Goal: Task Accomplishment & Management: Manage account settings

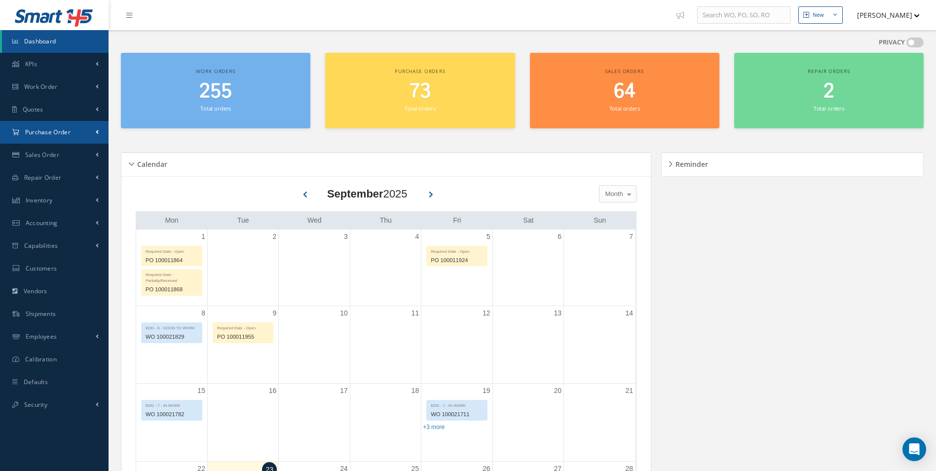
click at [72, 139] on link "Purchase Order" at bounding box center [54, 132] width 109 height 23
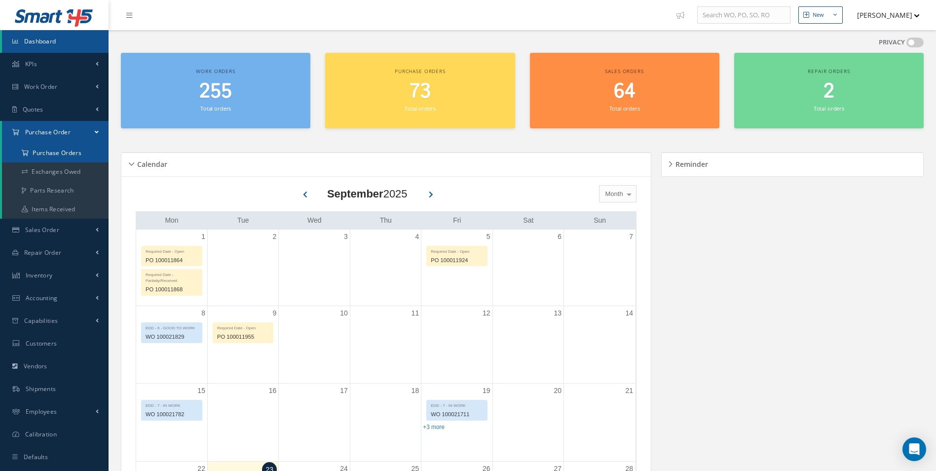
click at [57, 156] on a=1&status_id=2&status_id=3&status_id=5&collapsedFilters"] "Purchase Orders" at bounding box center [55, 153] width 107 height 19
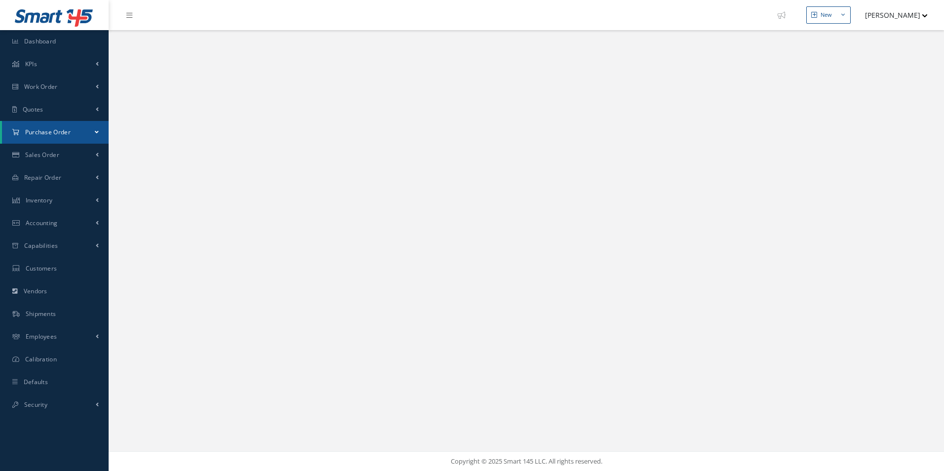
select select "25"
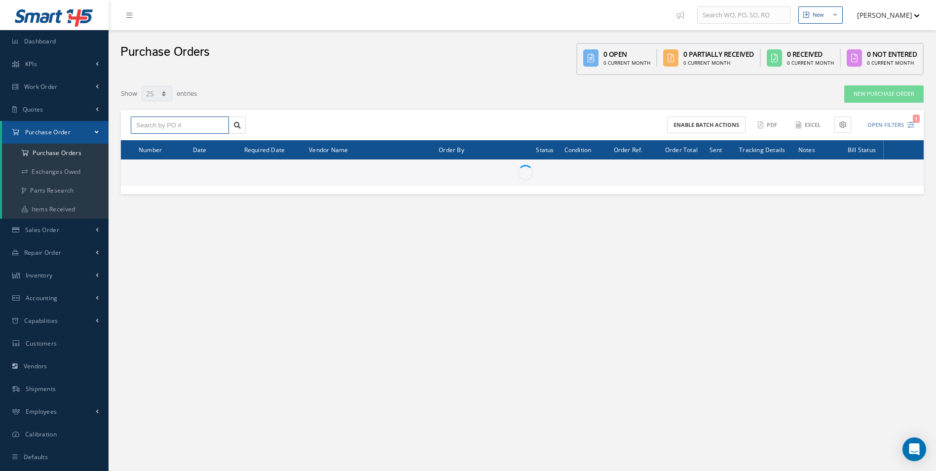
click at [175, 129] on input "text" at bounding box center [180, 125] width 98 height 18
paste input "100012000"
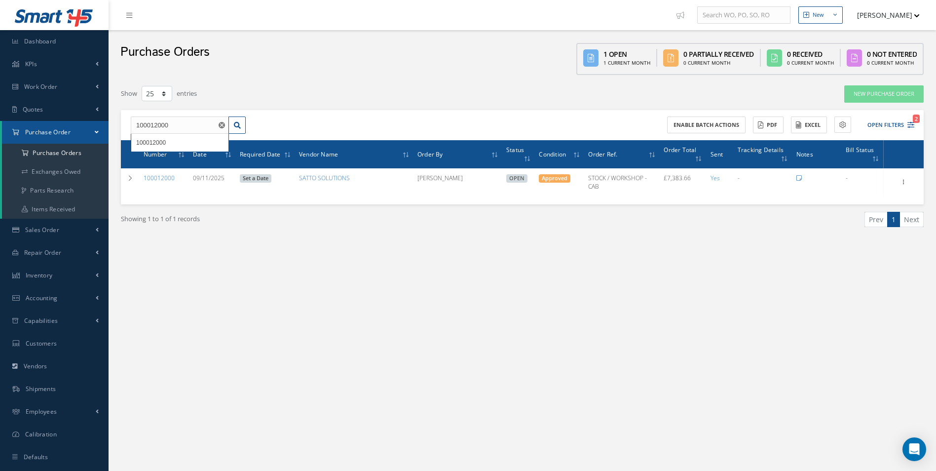
click at [643, 12] on nav "New New Work Order New Purchase Order New Customer Quote New Sales Order New Re…" at bounding box center [523, 15] width 828 height 30
click at [197, 127] on input "100012000" at bounding box center [180, 125] width 98 height 18
type input "100012008"
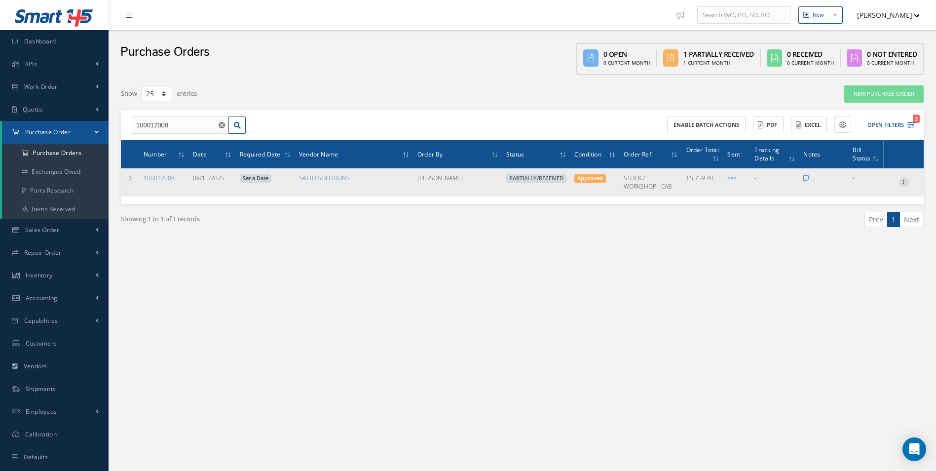
click at [906, 185] on icon at bounding box center [904, 181] width 10 height 8
click at [866, 226] on link "Create Bill" at bounding box center [859, 227] width 78 height 13
type input "959.90"
type input "0.00"
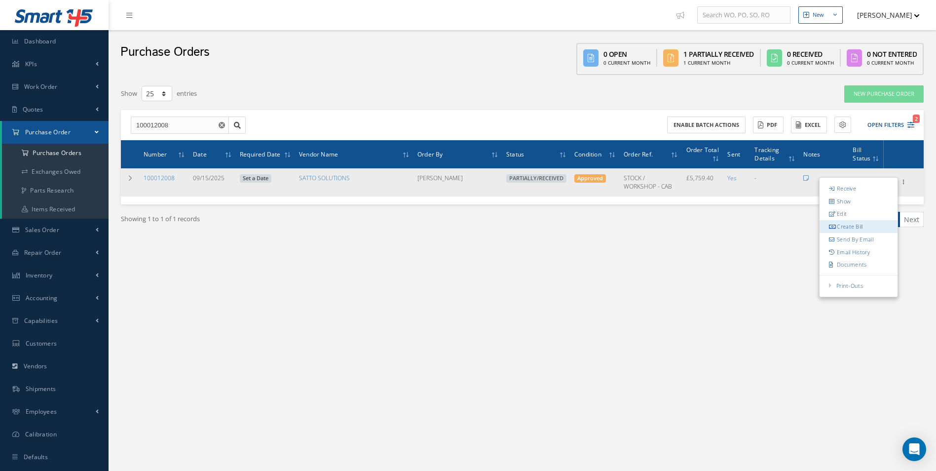
type input "0.00"
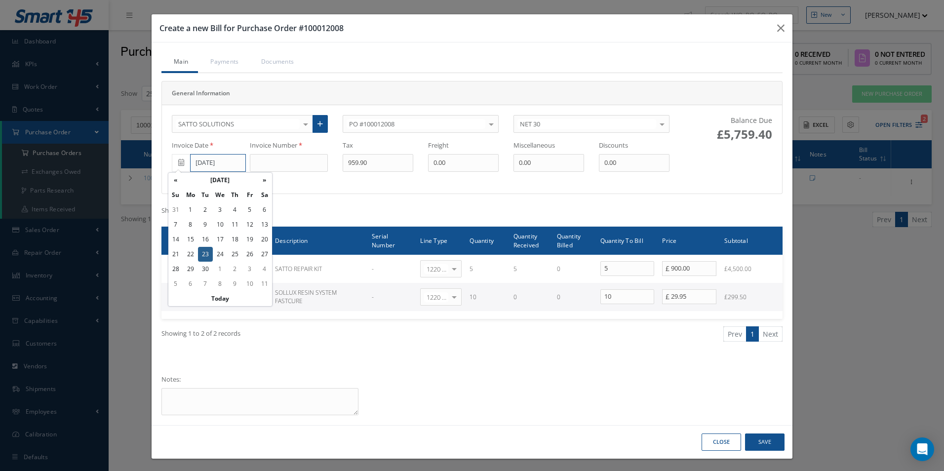
click at [222, 165] on input "[DATE]" at bounding box center [218, 163] width 56 height 18
click at [189, 255] on td "22" at bounding box center [190, 254] width 15 height 15
type input "09/22/2025"
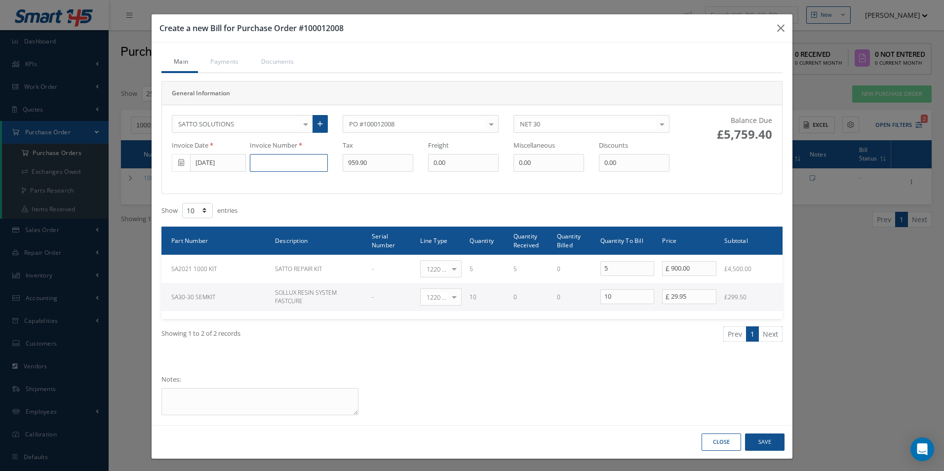
click at [270, 162] on input at bounding box center [289, 163] width 78 height 18
paste input "500001987"
type input "500001987"
type input "900"
drag, startPoint x: 619, startPoint y: 301, endPoint x: 561, endPoint y: 301, distance: 58.7
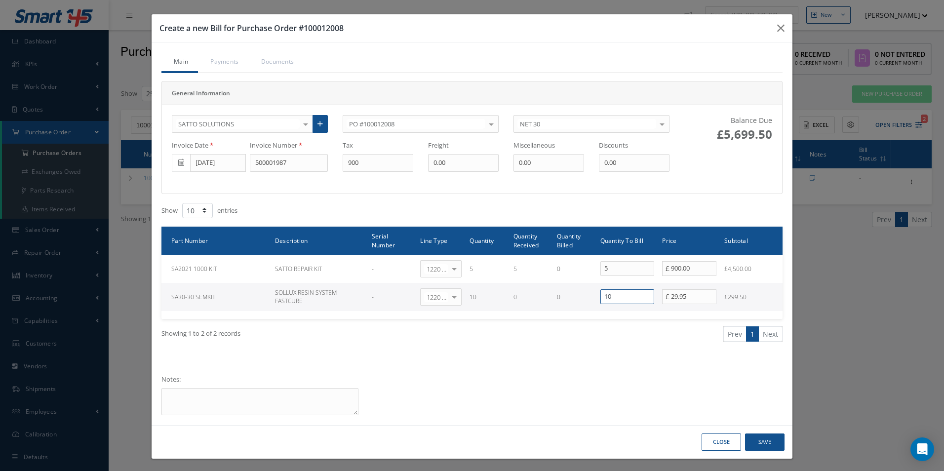
click at [561, 301] on tr "SA30-30 SEMKIT SOLLUX RESIN SYSTEM FASTCURE - 1220 | Inventory - chemicals Sele…" at bounding box center [471, 297] width 621 height 28
type input "0"
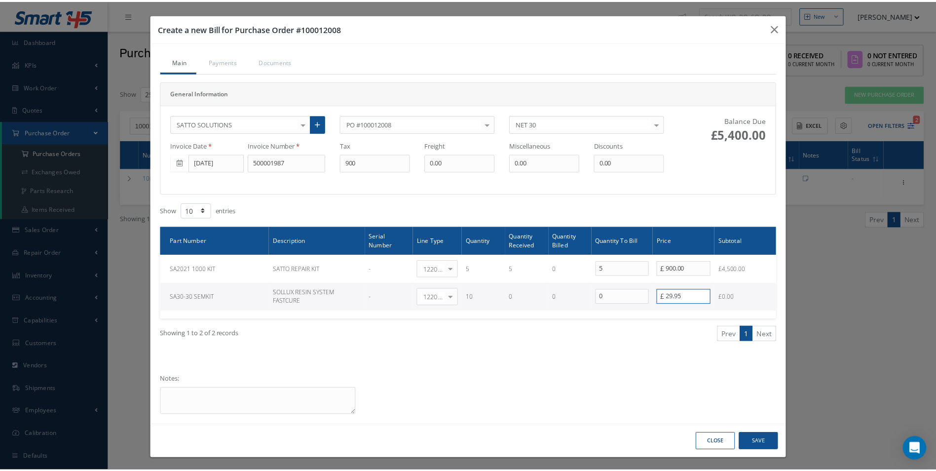
scroll to position [2, 0]
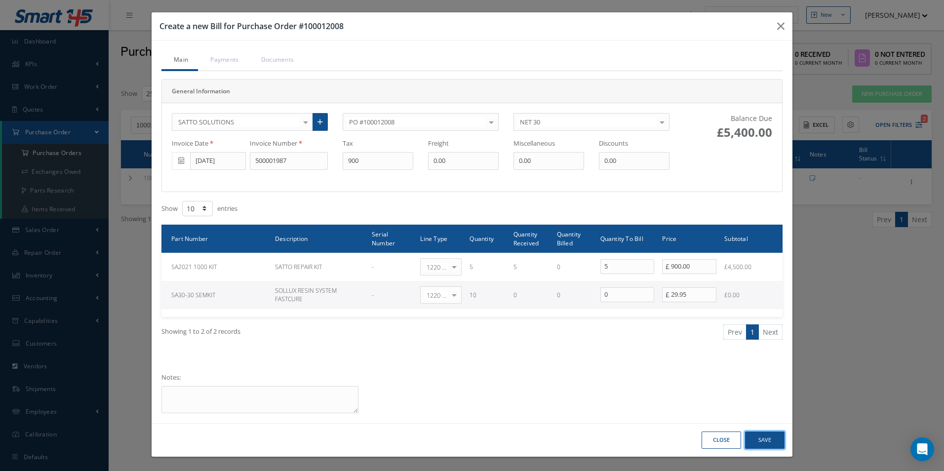
click at [758, 438] on button "Save" at bounding box center [764, 439] width 39 height 17
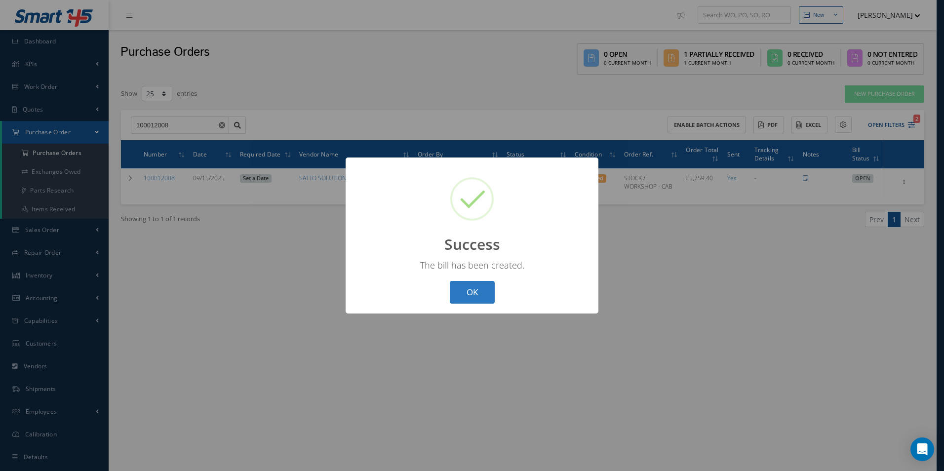
click at [474, 291] on button "OK" at bounding box center [472, 292] width 45 height 23
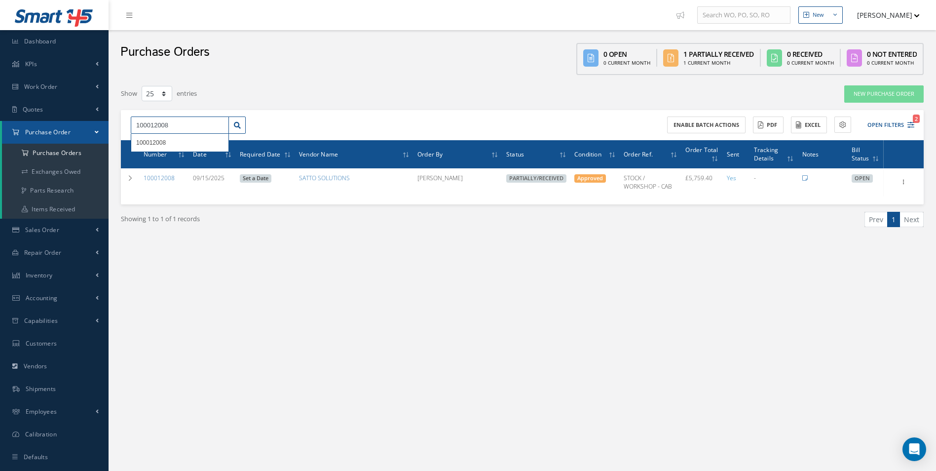
drag, startPoint x: 186, startPoint y: 132, endPoint x: 0, endPoint y: 142, distance: 185.8
click at [0, 147] on html "Smart 145 Dashboard KPIs Work Order Accounting Work Order Work Order Work Order…" at bounding box center [468, 235] width 936 height 471
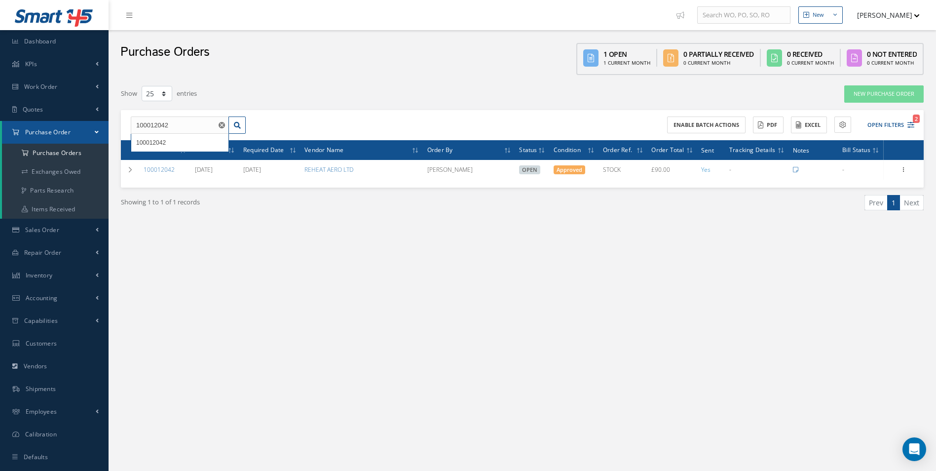
click at [743, 267] on div "New New Work Order New Purchase Order New Customer Quote New Sales Order New Re…" at bounding box center [523, 245] width 828 height 491
drag, startPoint x: 194, startPoint y: 129, endPoint x: 3, endPoint y: 134, distance: 191.1
click at [15, 134] on div "Smart 145 Dashboard KPIs Work Order Accounting Work Order Work Order Work Order…" at bounding box center [468, 245] width 936 height 491
type input "100012021"
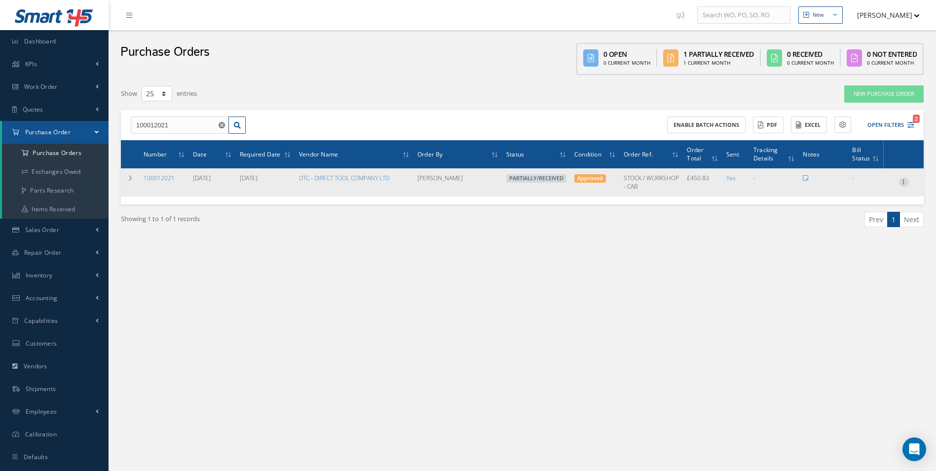
click at [906, 184] on icon at bounding box center [904, 181] width 10 height 8
click at [871, 228] on link "Create Bill" at bounding box center [859, 227] width 78 height 13
type input "75.14"
type input "0.00"
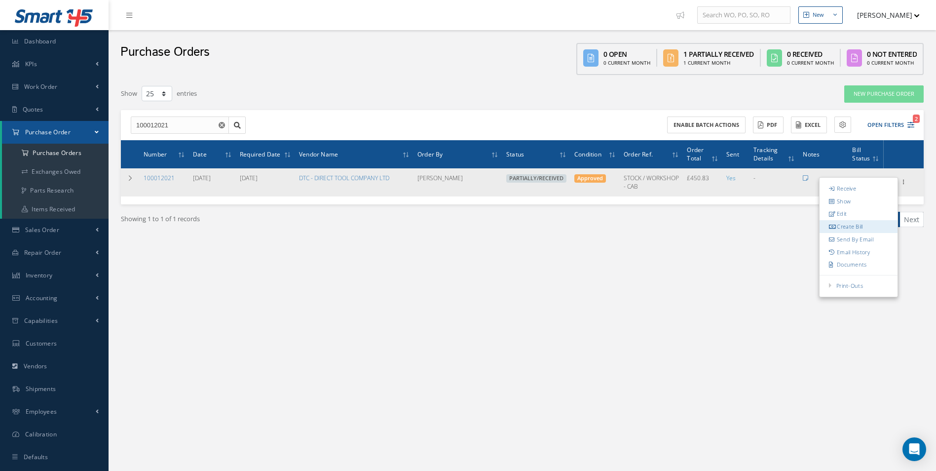
type input "0.00"
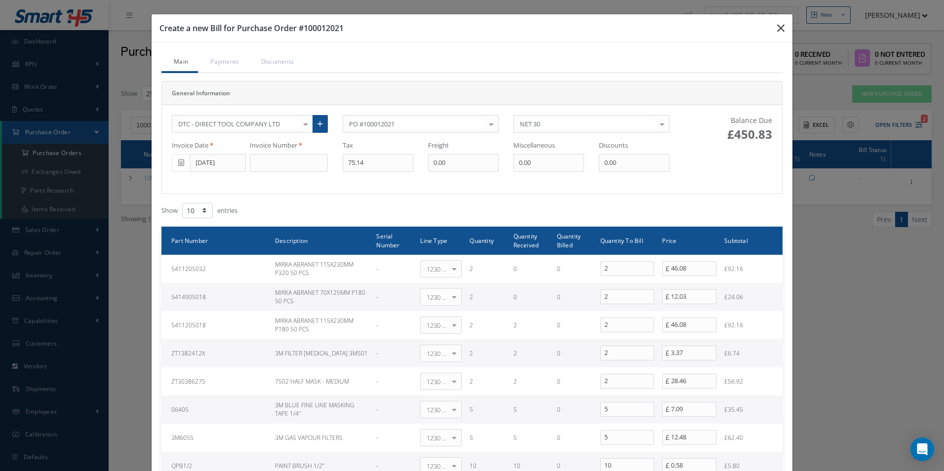
click at [783, 27] on button "button" at bounding box center [780, 28] width 23 height 28
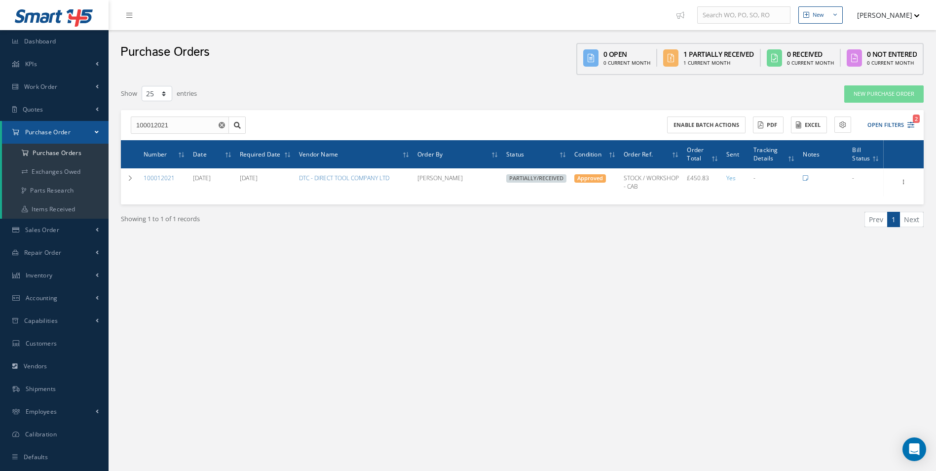
drag, startPoint x: 776, startPoint y: 357, endPoint x: 600, endPoint y: 307, distance: 182.6
click at [776, 357] on div "New New Work Order New Purchase Order New Customer Quote New Sales Order New Re…" at bounding box center [523, 245] width 828 height 491
drag, startPoint x: 195, startPoint y: 127, endPoint x: 20, endPoint y: 127, distance: 175.7
click at [20, 127] on div "Smart 145 Dashboard KPIs Work Order Accounting Work Order Work Order Work Order…" at bounding box center [468, 245] width 936 height 491
paste input "0"
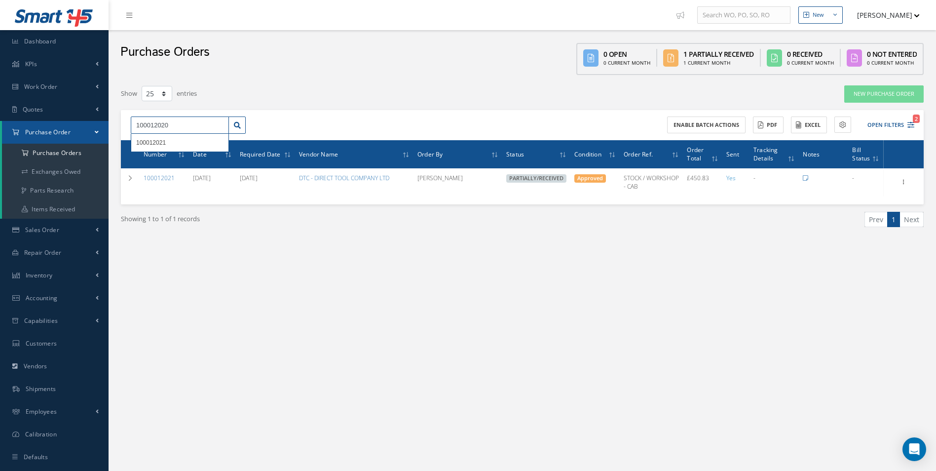
type input "100012020"
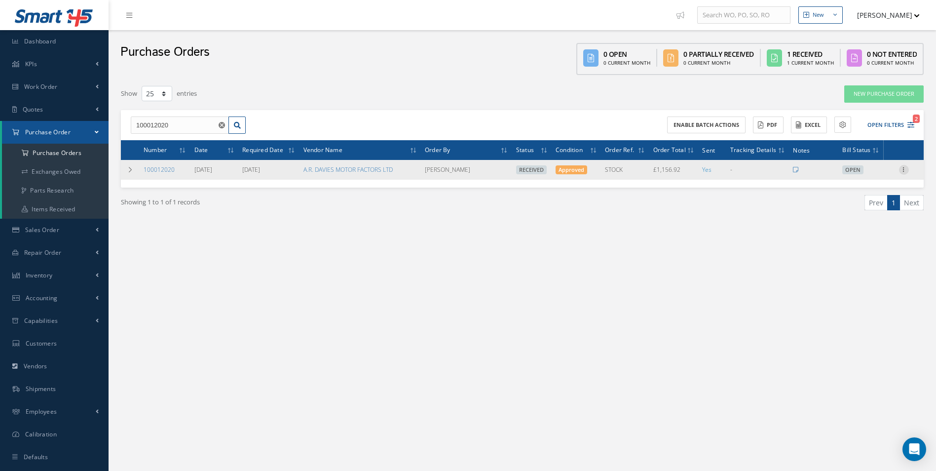
click at [904, 169] on icon at bounding box center [904, 169] width 10 height 8
click at [847, 215] on link "Create Bill" at bounding box center [859, 214] width 78 height 13
type input "192.82"
type input "0.00"
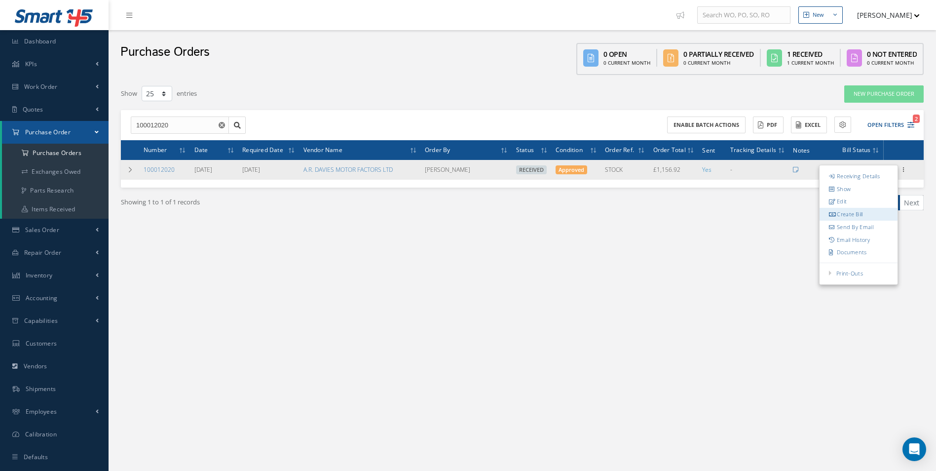
type input "0.00"
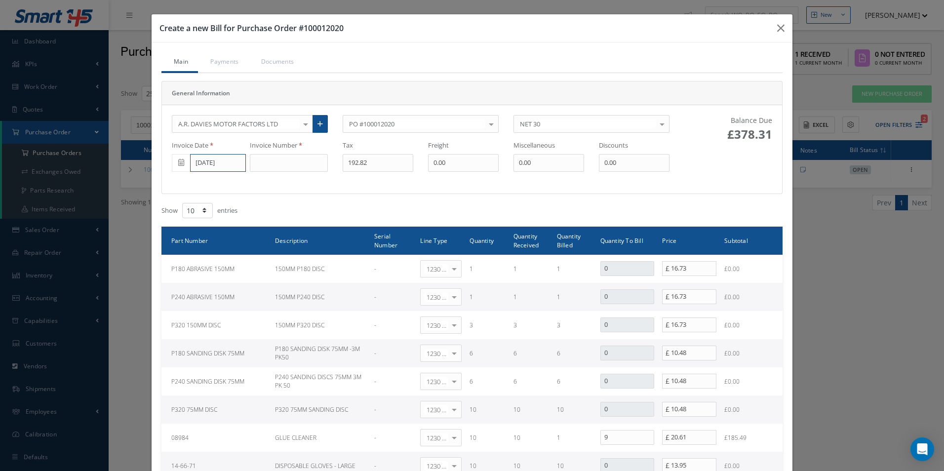
click at [217, 164] on input "09/22/2025" at bounding box center [218, 163] width 56 height 18
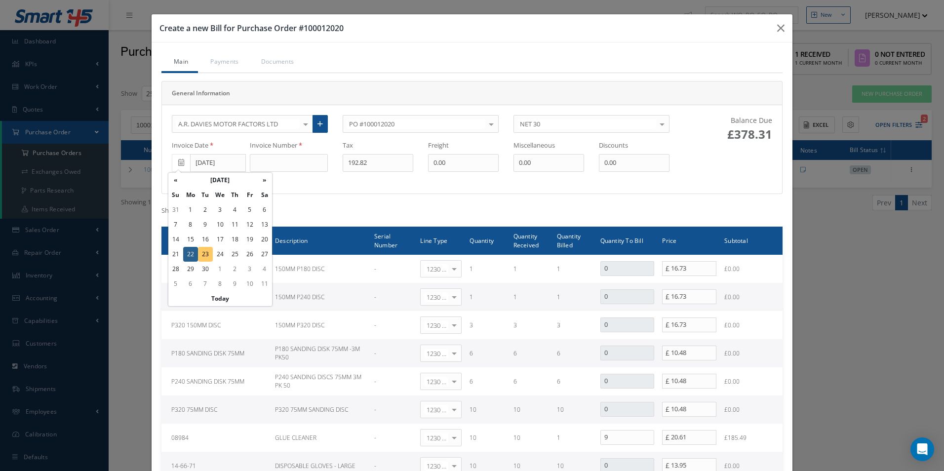
click at [206, 255] on td "23" at bounding box center [205, 254] width 15 height 15
type input "[DATE]"
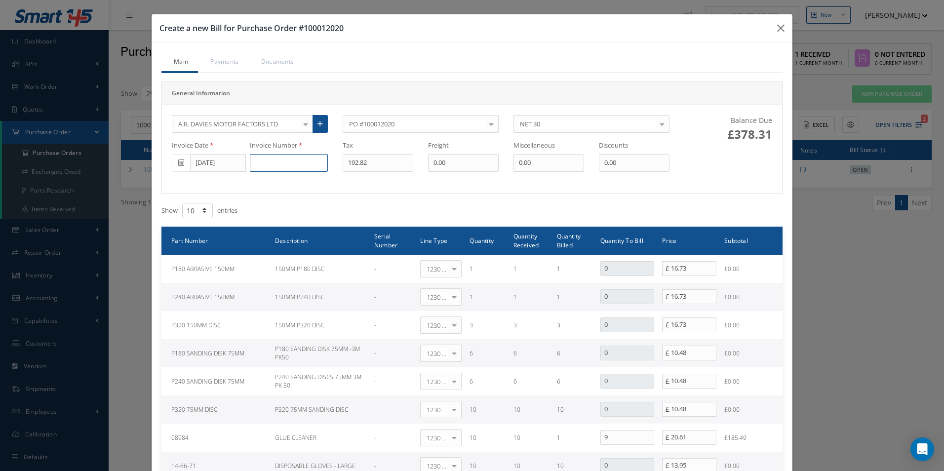
click at [281, 166] on input at bounding box center [289, 163] width 78 height 18
paste input "DS508139"
type input "DS508139"
type input "36.50"
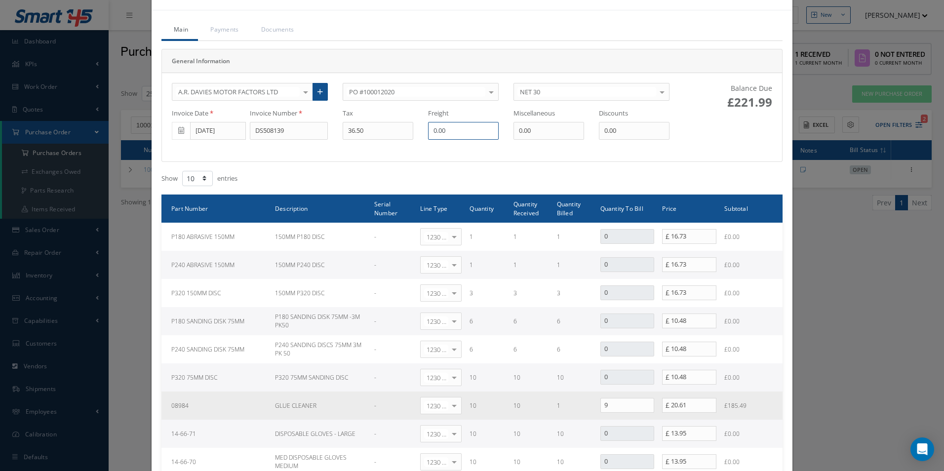
scroll to position [49, 0]
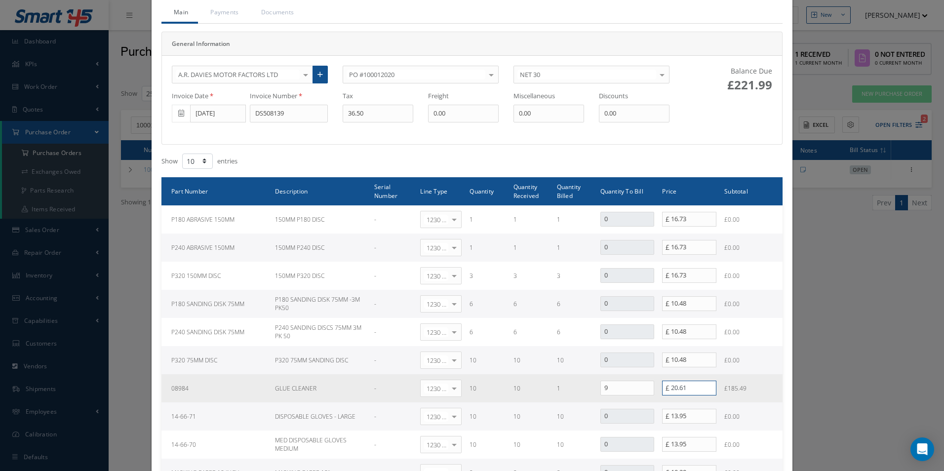
drag, startPoint x: 689, startPoint y: 392, endPoint x: 575, endPoint y: 391, distance: 114.0
click at [575, 391] on tr "08984 GLUE CLEANER - 1230 | Inventory - Misc. Workshop Items Select General Led…" at bounding box center [471, 388] width 621 height 28
type input "20.28"
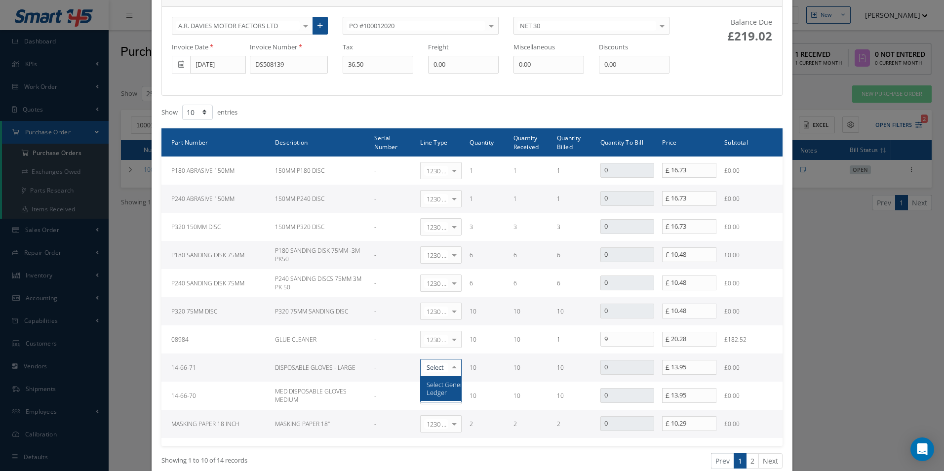
scroll to position [227, 0]
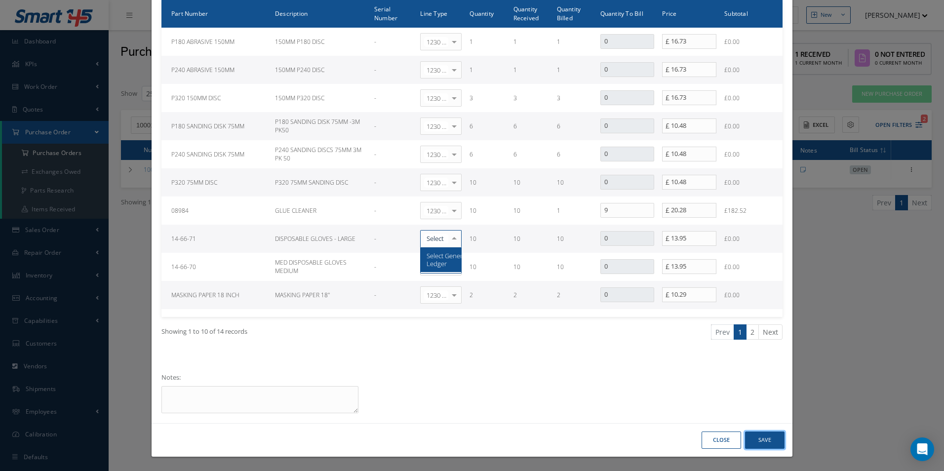
click at [753, 440] on button "Save" at bounding box center [764, 439] width 39 height 17
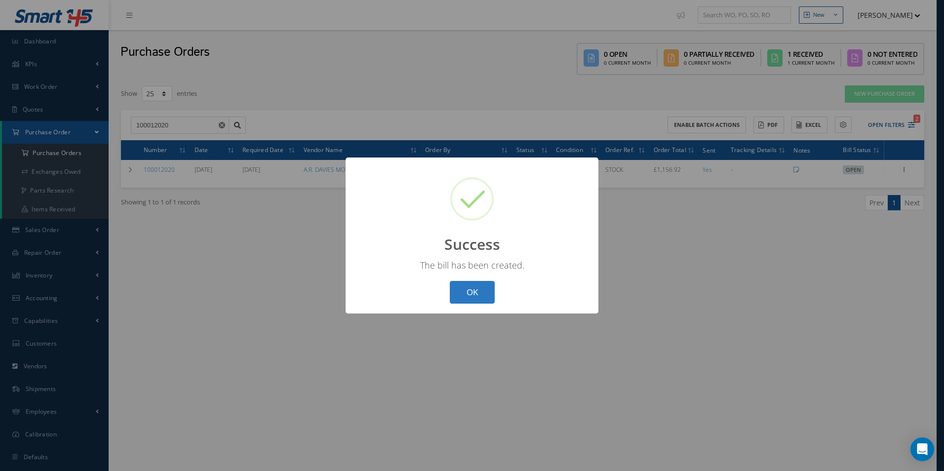
click at [484, 296] on button "OK" at bounding box center [472, 292] width 45 height 23
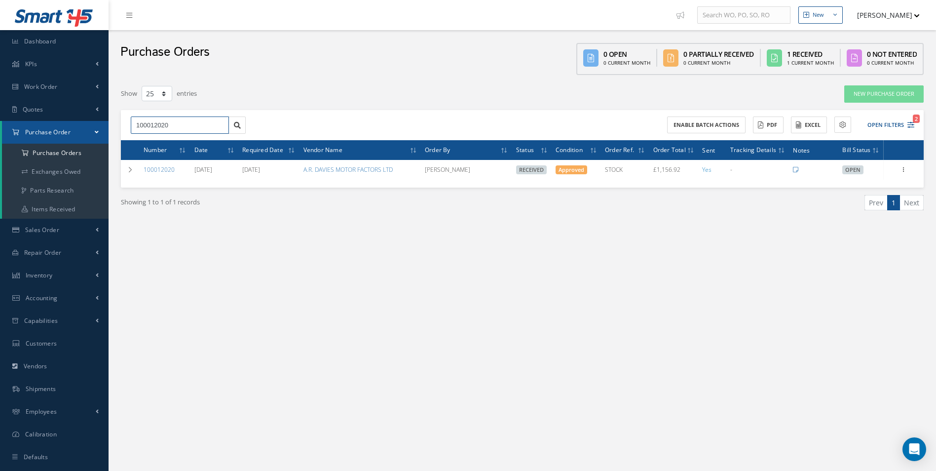
drag, startPoint x: 195, startPoint y: 125, endPoint x: -2, endPoint y: 120, distance: 197.5
click at [0, 120] on html "Smart 145 Dashboard KPIs Work Order Accounting Work Order Work Order Work Order…" at bounding box center [468, 235] width 936 height 471
drag, startPoint x: 179, startPoint y: 123, endPoint x: 48, endPoint y: 127, distance: 130.8
click at [49, 129] on div "Smart 145 Dashboard KPIs Work Order Accounting Work Order Work Order Work Order…" at bounding box center [468, 245] width 936 height 491
paste input "04"
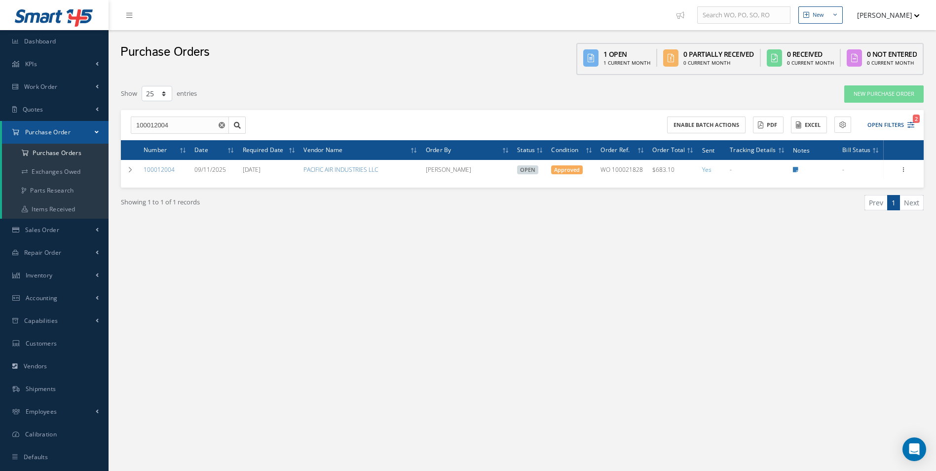
drag, startPoint x: 633, startPoint y: 383, endPoint x: 628, endPoint y: 382, distance: 5.5
click at [633, 383] on div "New New Work Order New Purchase Order New Customer Quote New Sales Order New Re…" at bounding box center [523, 245] width 828 height 491
drag, startPoint x: 180, startPoint y: 121, endPoint x: 64, endPoint y: 122, distance: 116.5
click at [67, 124] on div "Smart 145 Dashboard KPIs Work Order Accounting Work Order Work Order Work Order…" at bounding box center [468, 245] width 936 height 491
paste input "1982"
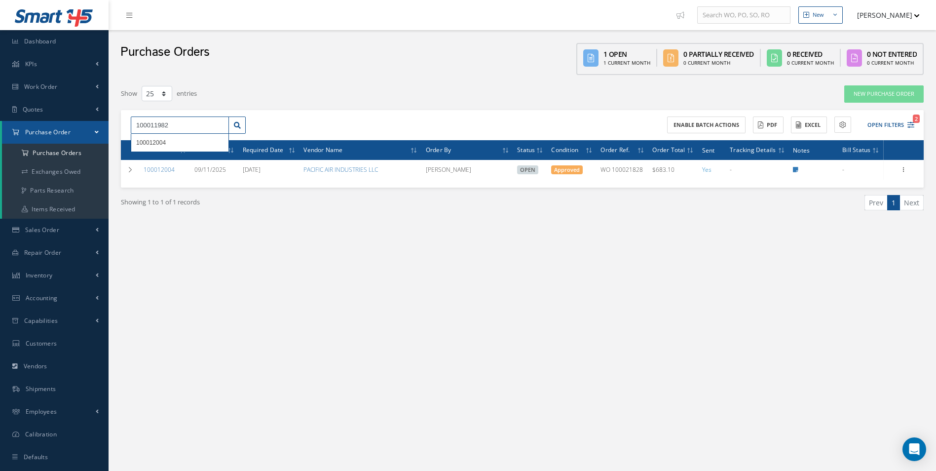
type input "100011982"
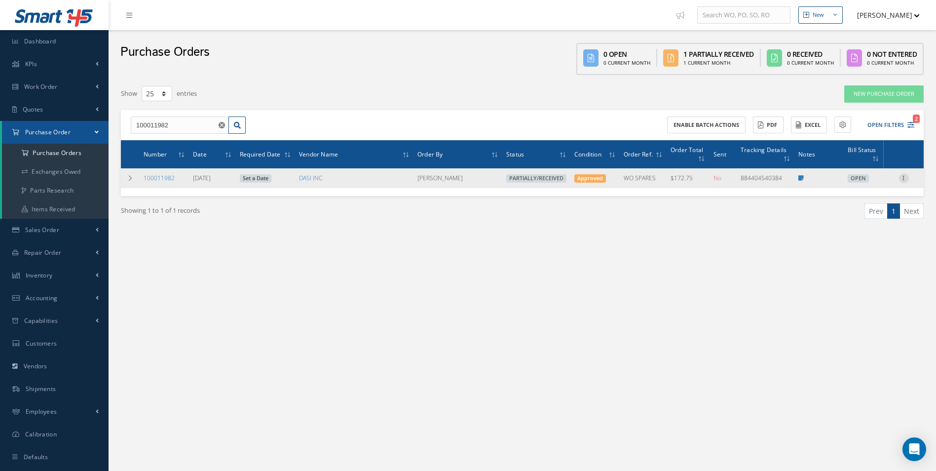
click at [906, 181] on icon at bounding box center [904, 177] width 10 height 8
click at [857, 226] on link "Create Bill" at bounding box center [859, 222] width 78 height 13
type input "0.00"
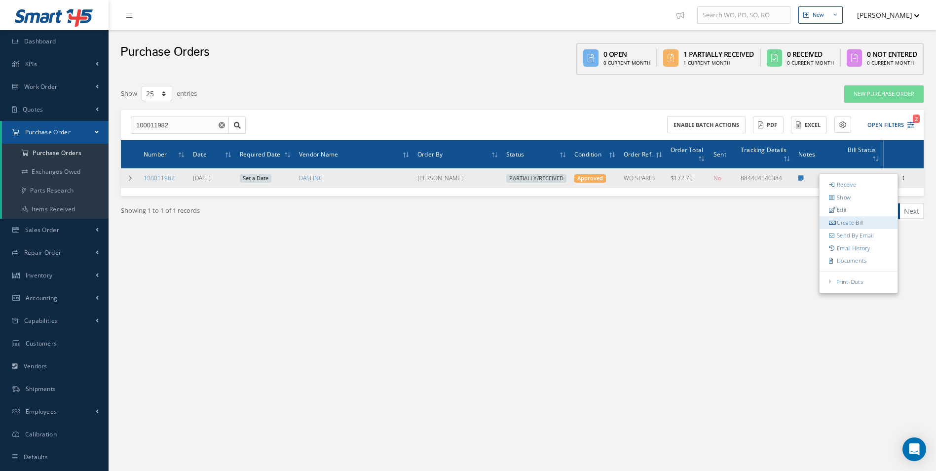
type input "0.00"
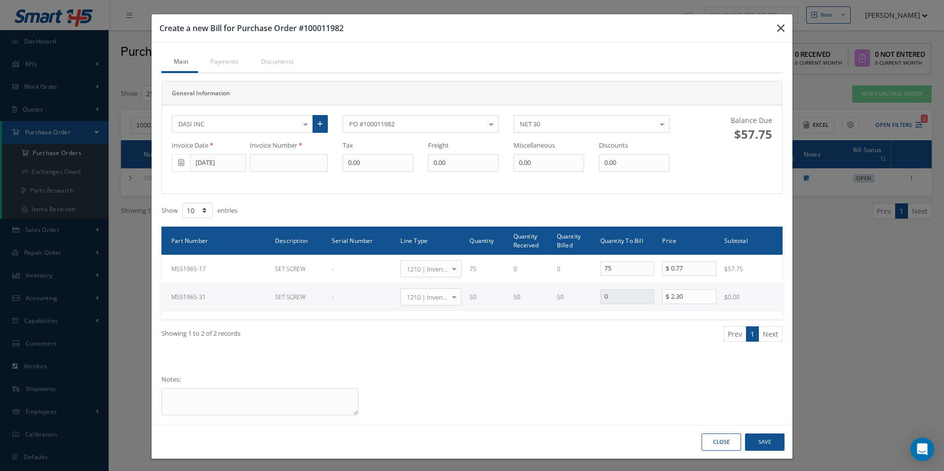
click at [779, 24] on icon "button" at bounding box center [780, 28] width 7 height 12
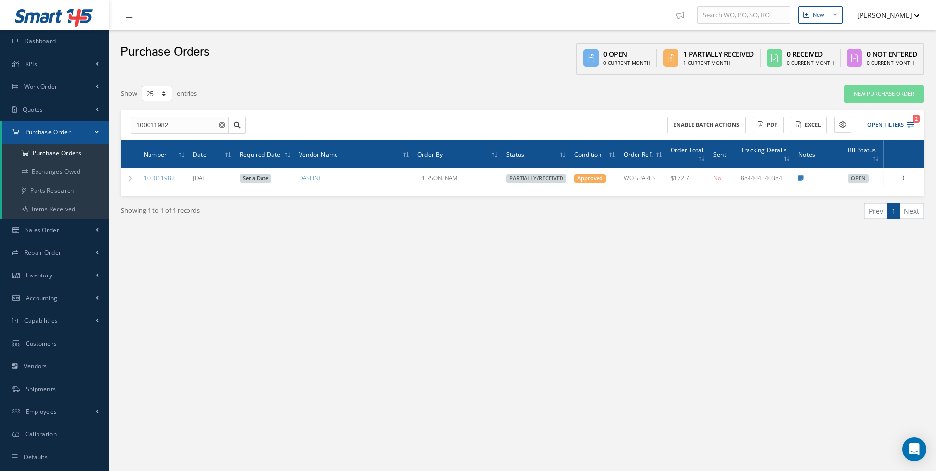
click at [837, 257] on div "Filters PO # 100011982 Vendor Name Open Partially/Received Received Canceled Ed…" at bounding box center [522, 172] width 813 height 184
click at [220, 125] on use "Reset" at bounding box center [222, 125] width 6 height 6
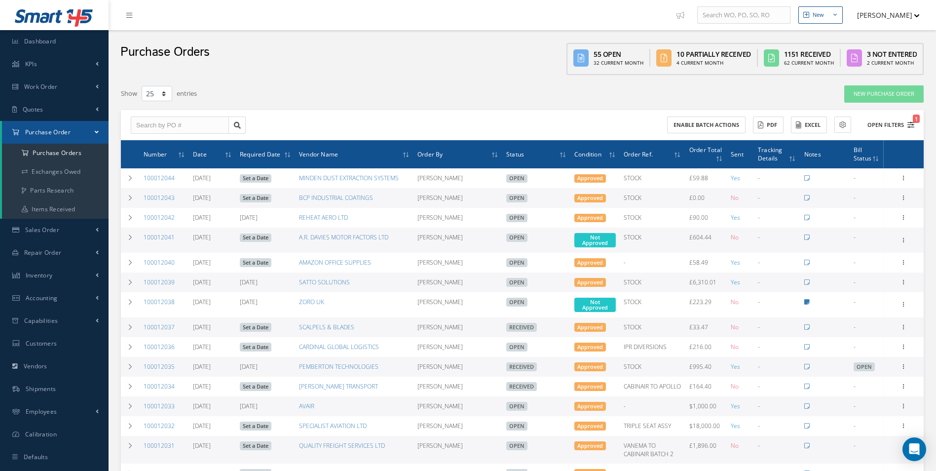
click at [879, 125] on button "Open Filters 1" at bounding box center [887, 125] width 56 height 16
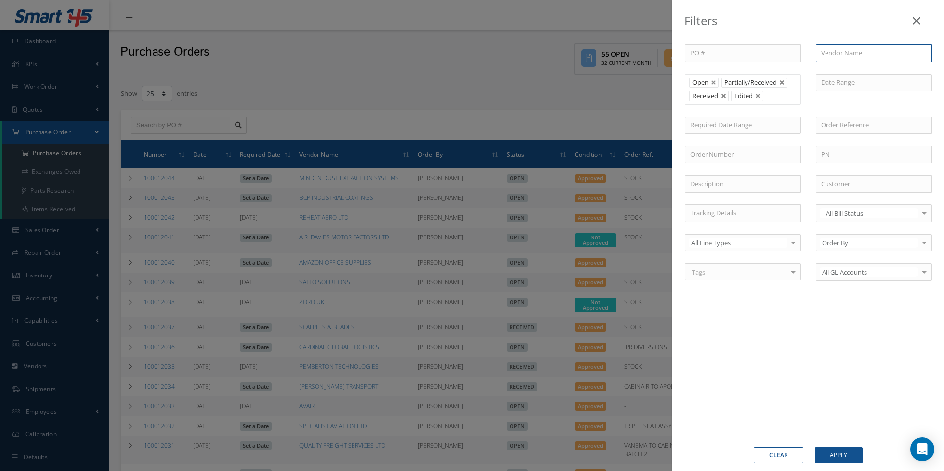
click at [834, 58] on input "text" at bounding box center [873, 53] width 116 height 18
click at [860, 65] on div "ADKWIK LTD" at bounding box center [873, 71] width 115 height 18
type input "ADKWIK LTD"
click at [843, 457] on button "Apply" at bounding box center [838, 455] width 48 height 16
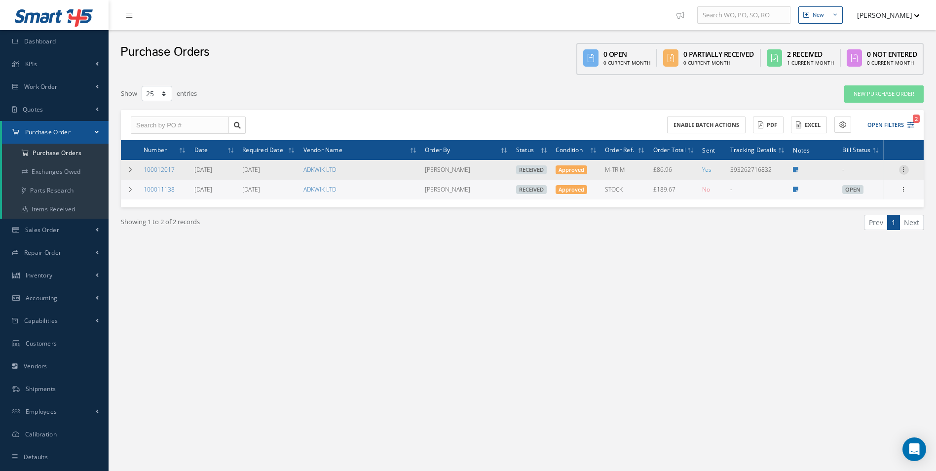
click at [906, 170] on icon at bounding box center [904, 169] width 10 height 8
click at [864, 217] on link "Create Bill" at bounding box center [859, 214] width 78 height 13
type input "11.99"
type input "15.00"
type input "0.00"
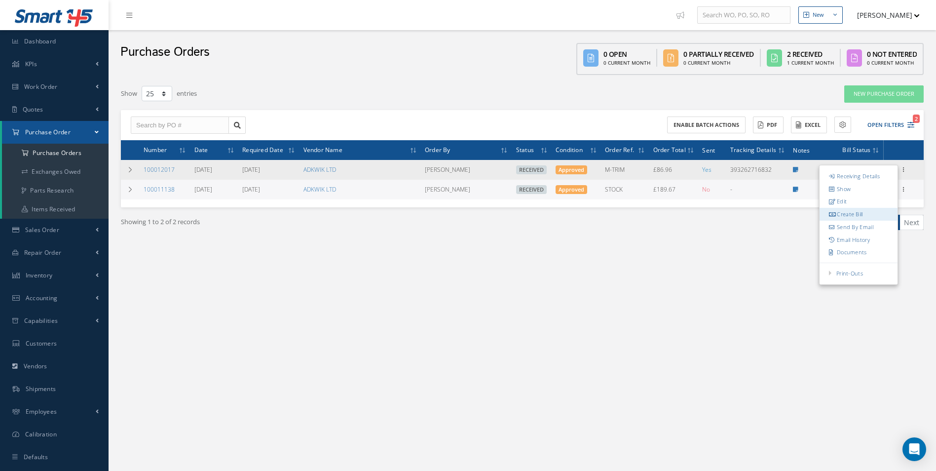
type input "0.00"
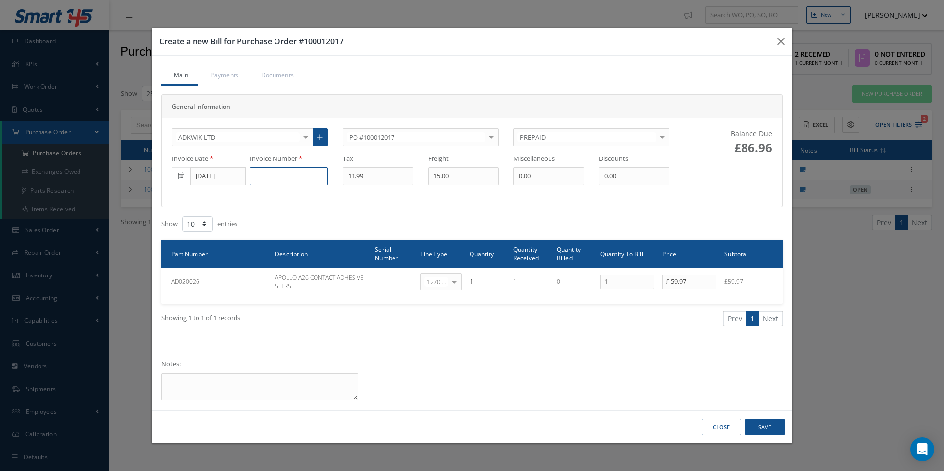
click at [280, 182] on input at bounding box center [289, 176] width 78 height 18
paste input "141139"
type input "141139"
click at [214, 179] on input "[DATE]" at bounding box center [218, 176] width 56 height 18
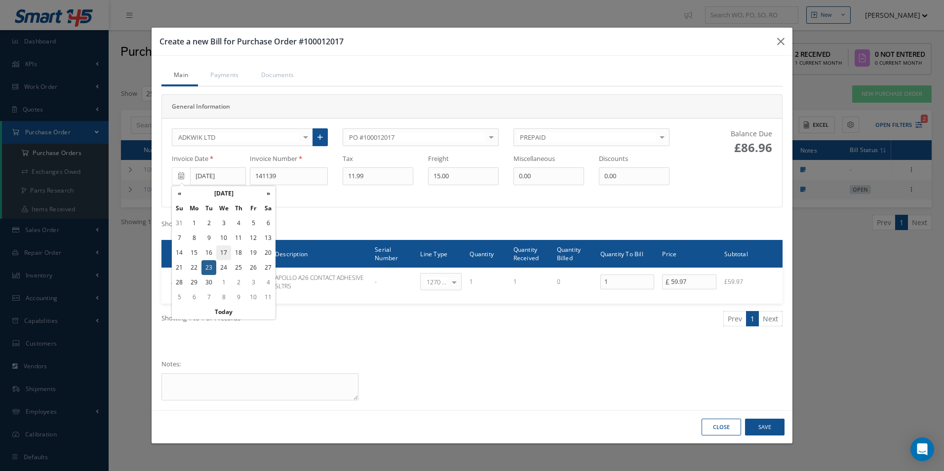
click at [225, 253] on td "17" at bounding box center [223, 252] width 15 height 15
type input "09/17/2025"
drag, startPoint x: 352, startPoint y: 171, endPoint x: 247, endPoint y: 162, distance: 105.5
click at [247, 162] on div "Invoice Date 09/17/2025 Invoice Number 141139 Tax 11.99 Freight 15.00 Miscellan…" at bounding box center [420, 169] width 512 height 31
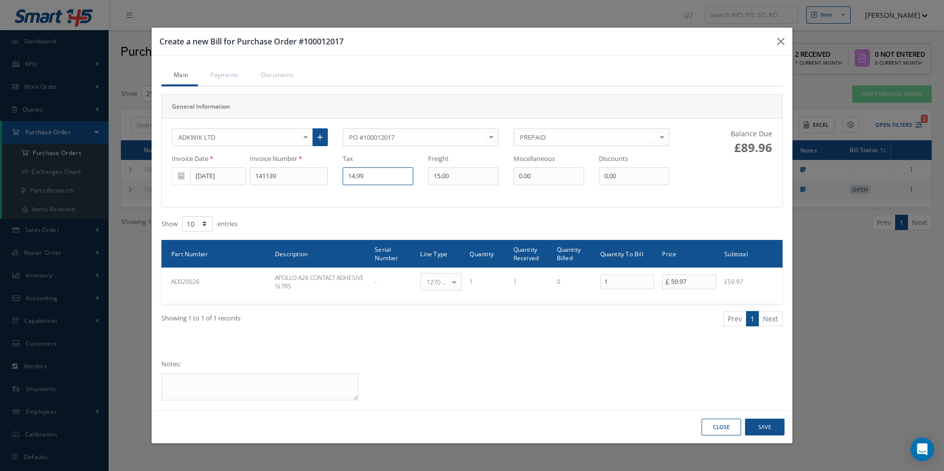
type input "14.99"
click at [775, 428] on button "Save" at bounding box center [764, 427] width 39 height 17
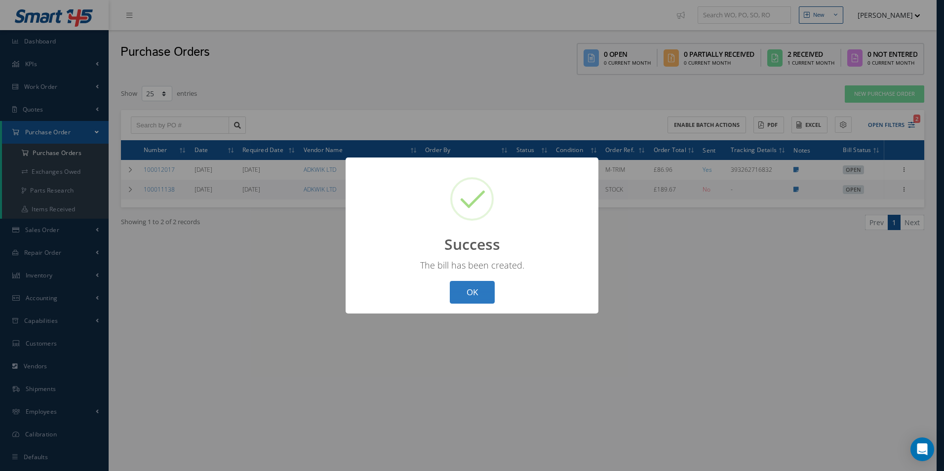
click at [476, 291] on button "OK" at bounding box center [472, 292] width 45 height 23
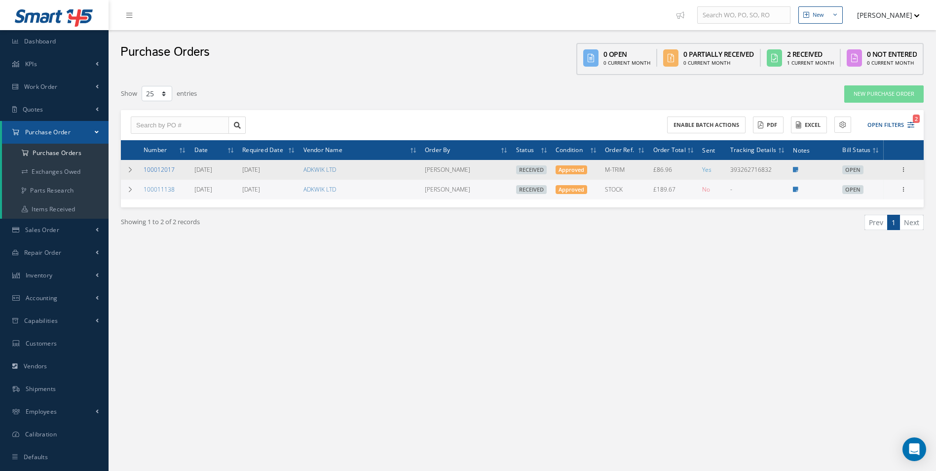
drag, startPoint x: 175, startPoint y: 172, endPoint x: 145, endPoint y: 172, distance: 30.1
click at [145, 172] on td "100012017" at bounding box center [165, 170] width 51 height 20
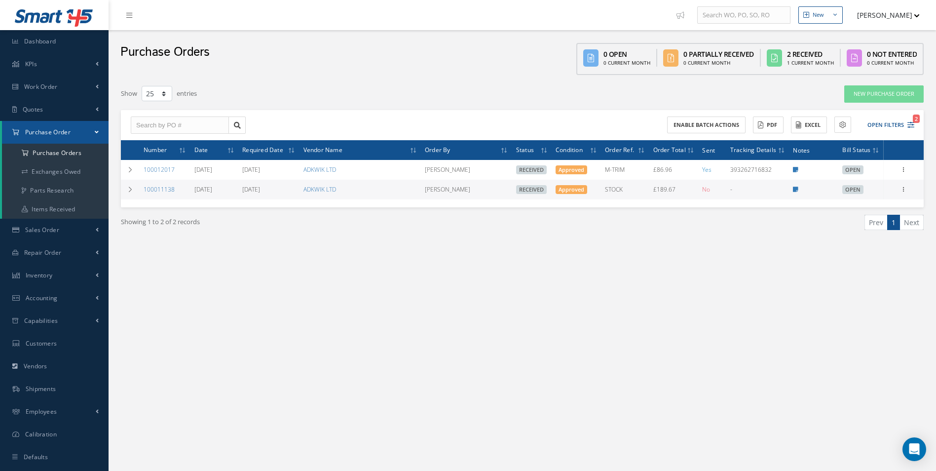
copy link "100012017"
click at [191, 125] on input "text" at bounding box center [180, 125] width 98 height 18
click at [55, 152] on a=1&status_id=2&status_id=3&status_id=5&collapsedFilters"] "Purchase Orders" at bounding box center [55, 153] width 107 height 19
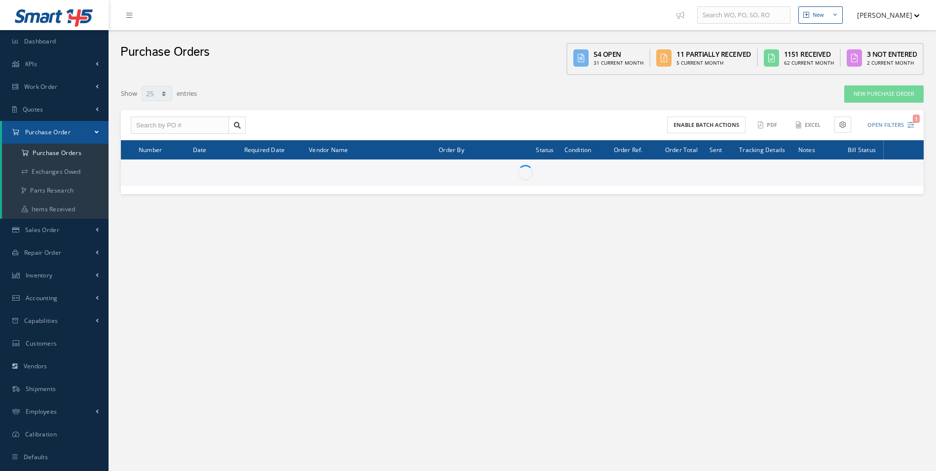
select select "25"
click at [156, 128] on input "text" at bounding box center [180, 125] width 98 height 18
paste input "100011955"
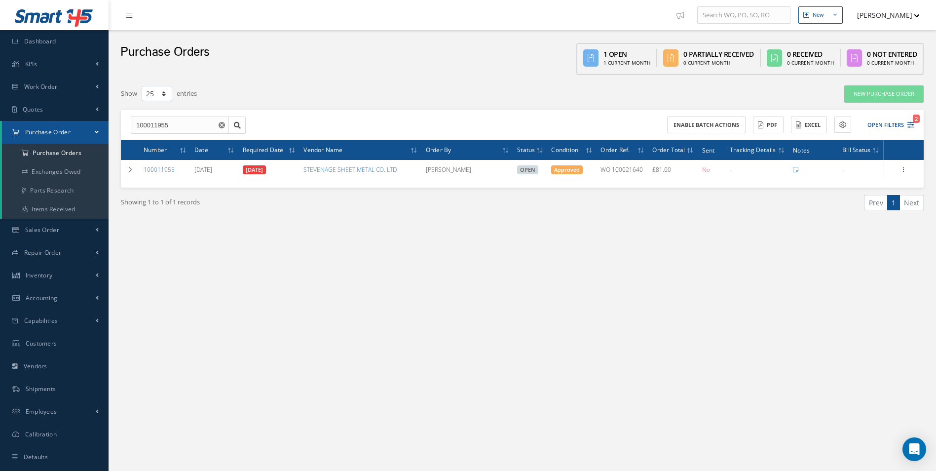
drag, startPoint x: 386, startPoint y: 27, endPoint x: 323, endPoint y: 99, distance: 95.5
click at [386, 27] on nav "New New Work Order New Purchase Order New Customer Quote New Sales Order New Re…" at bounding box center [523, 15] width 828 height 30
drag, startPoint x: 187, startPoint y: 120, endPoint x: 86, endPoint y: 128, distance: 101.5
click at [90, 128] on div "Smart 145 Dashboard KPIs Work Order Accounting Work Order Work Order Work Order…" at bounding box center [468, 245] width 936 height 491
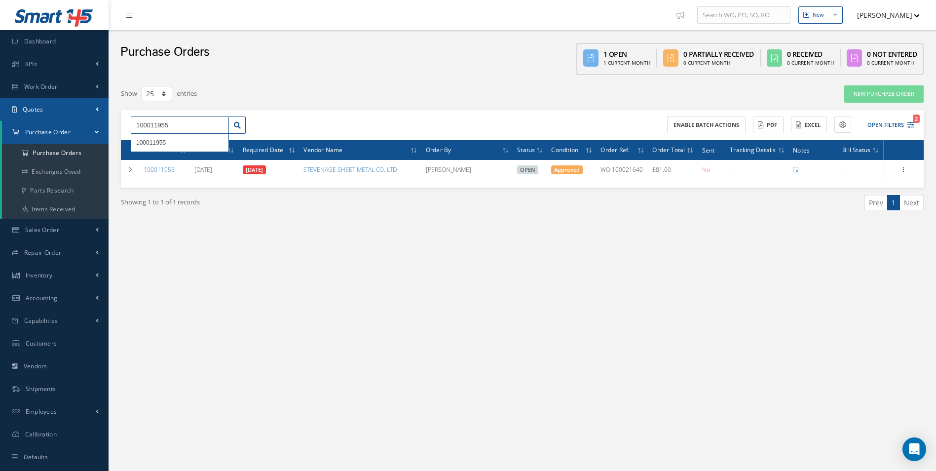
paste input "99"
type input "100011999"
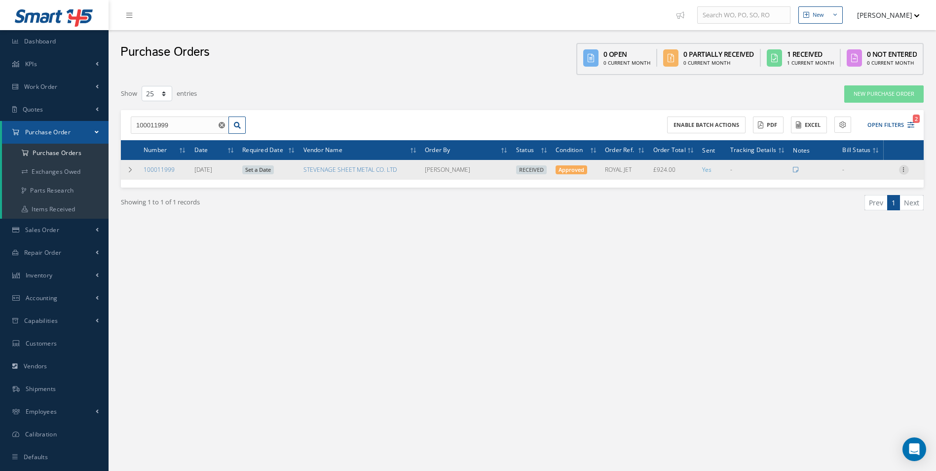
click at [908, 170] on icon at bounding box center [904, 169] width 10 height 8
click at [855, 212] on link "Create Bill" at bounding box center [859, 214] width 78 height 13
type input "154.00"
type input "0.00"
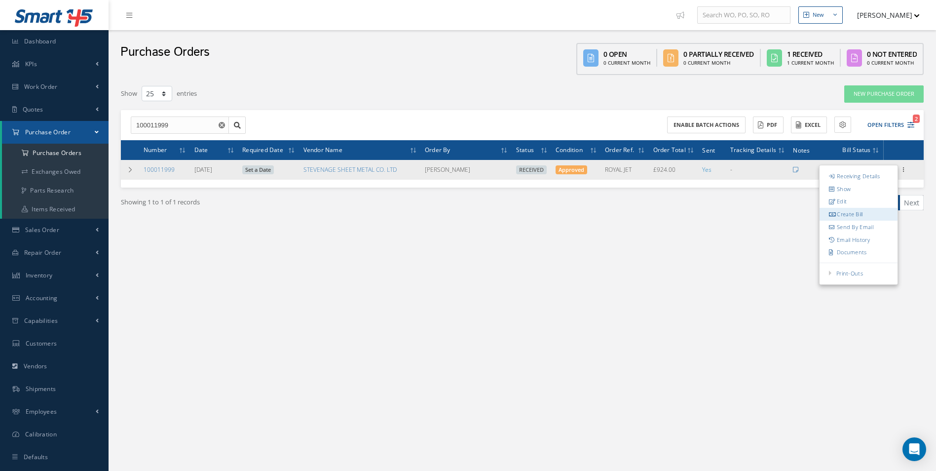
type input "0.00"
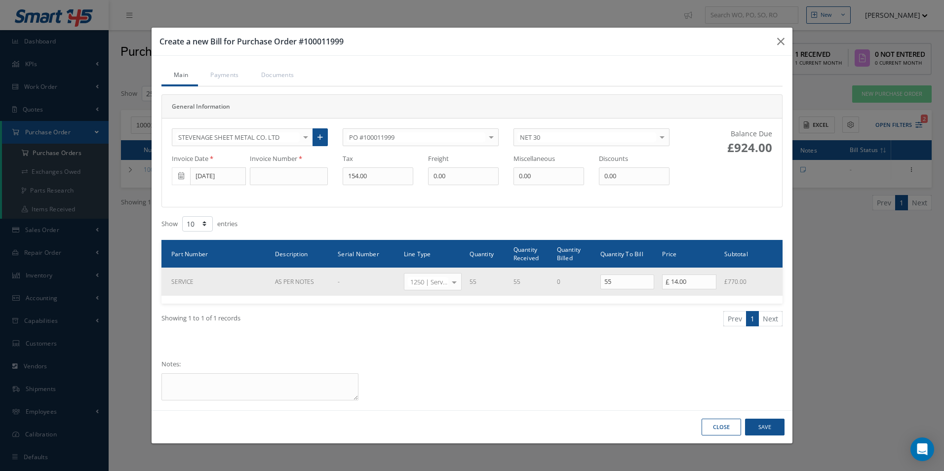
click at [458, 284] on div at bounding box center [454, 281] width 14 height 16
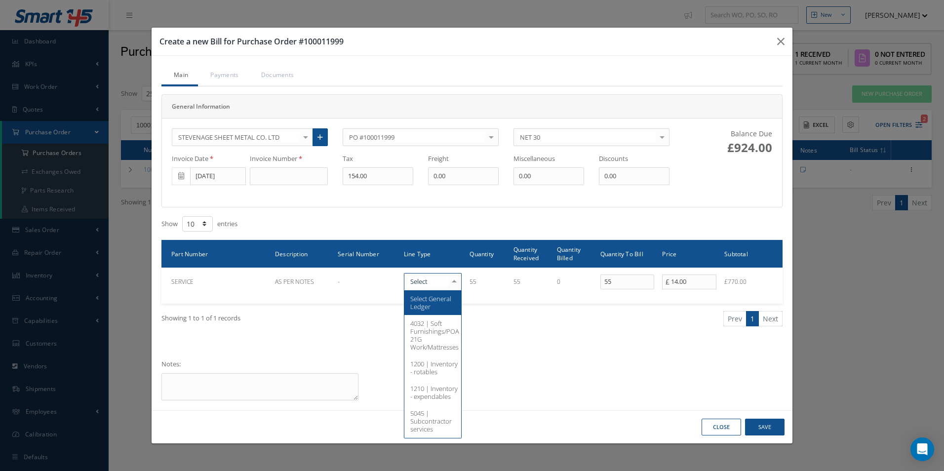
click at [542, 336] on div "Showing 1 to 1 of 1 records Prev 1 Next" at bounding box center [472, 328] width 636 height 48
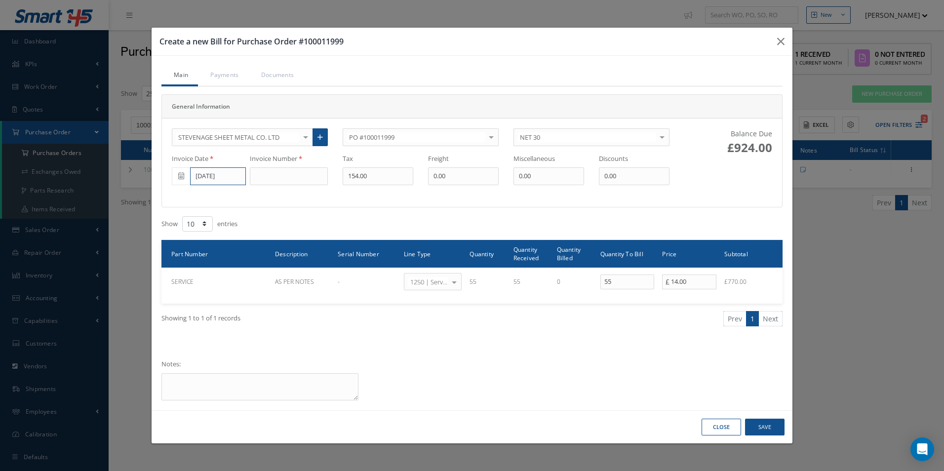
click at [230, 170] on input "[DATE]" at bounding box center [218, 176] width 56 height 18
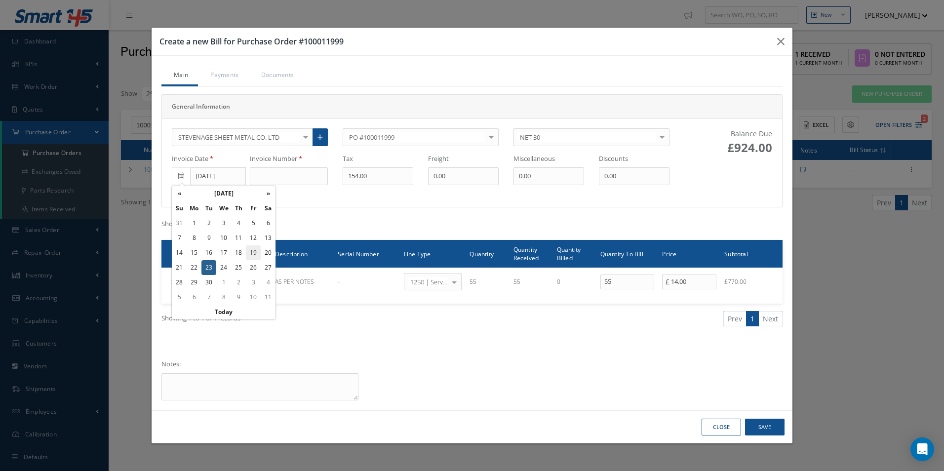
click at [249, 255] on td "19" at bounding box center [253, 252] width 15 height 15
type input "[DATE]"
click at [283, 173] on input at bounding box center [289, 176] width 78 height 18
paste input "152574"
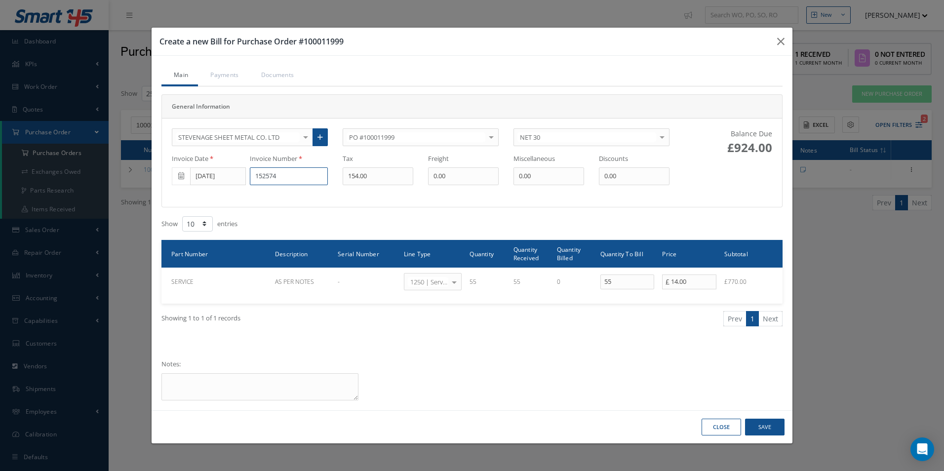
type input "152574"
click at [760, 425] on button "Save" at bounding box center [764, 427] width 39 height 17
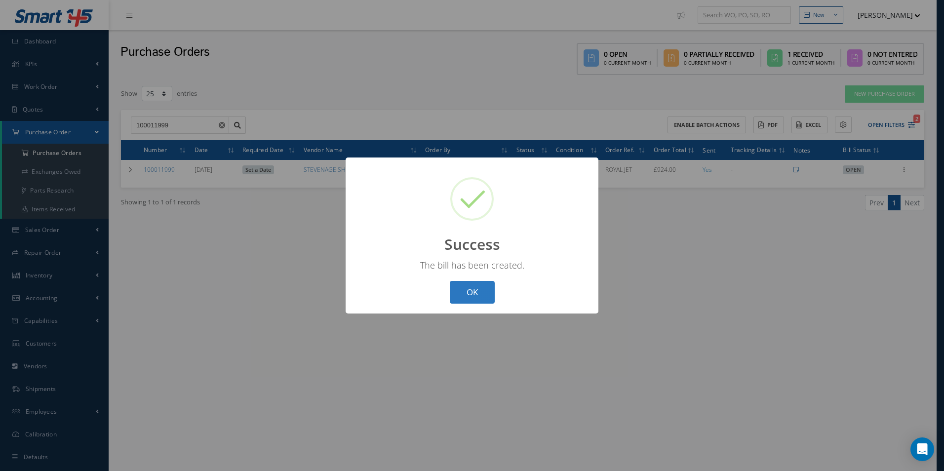
click at [468, 296] on button "OK" at bounding box center [472, 292] width 45 height 23
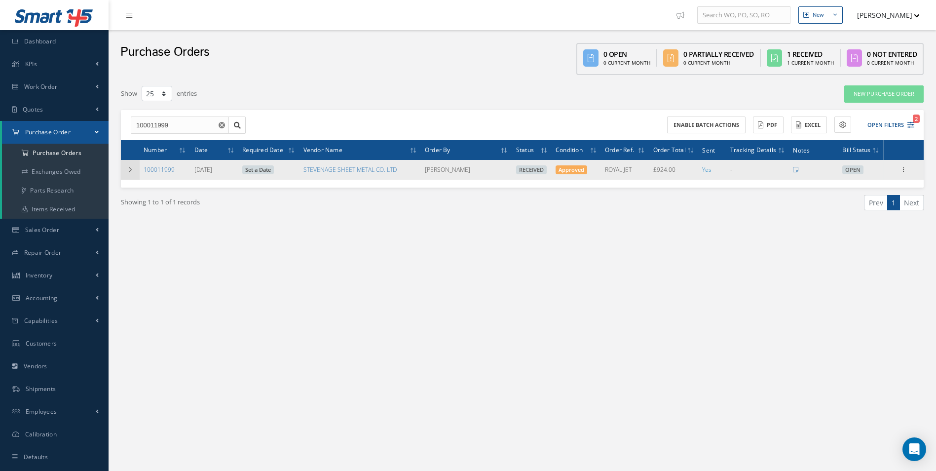
click at [127, 170] on icon at bounding box center [130, 170] width 7 height 6
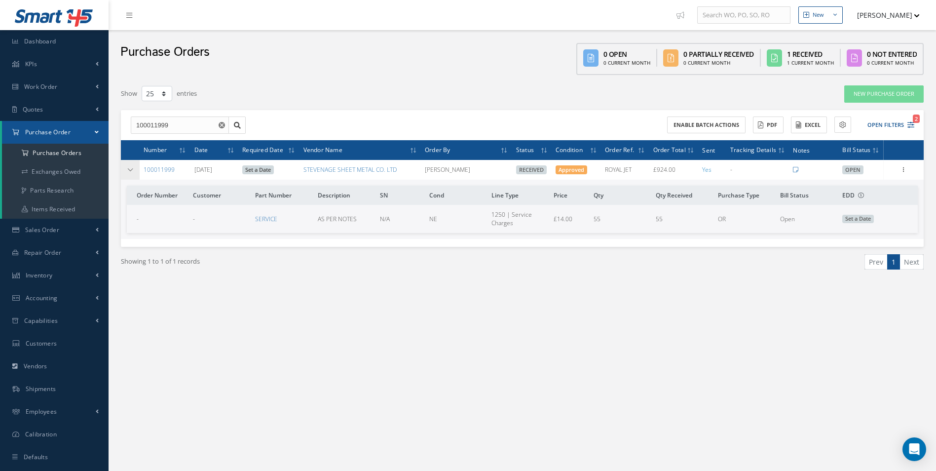
click at [127, 171] on icon at bounding box center [130, 170] width 7 height 6
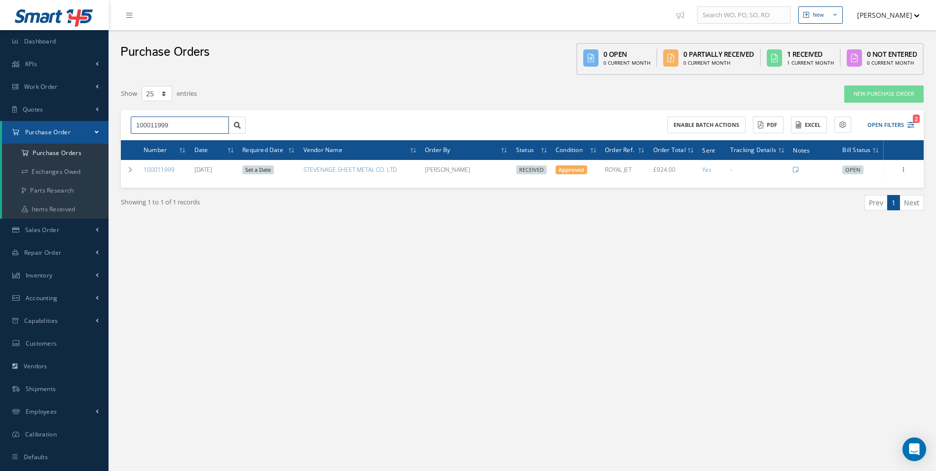
drag, startPoint x: 184, startPoint y: 126, endPoint x: 55, endPoint y: 122, distance: 128.9
click at [79, 125] on div "Smart 145 Dashboard KPIs Work Order Accounting Work Order Work Order Work Order…" at bounding box center [468, 245] width 936 height 491
paste input "2010"
type input "100012010"
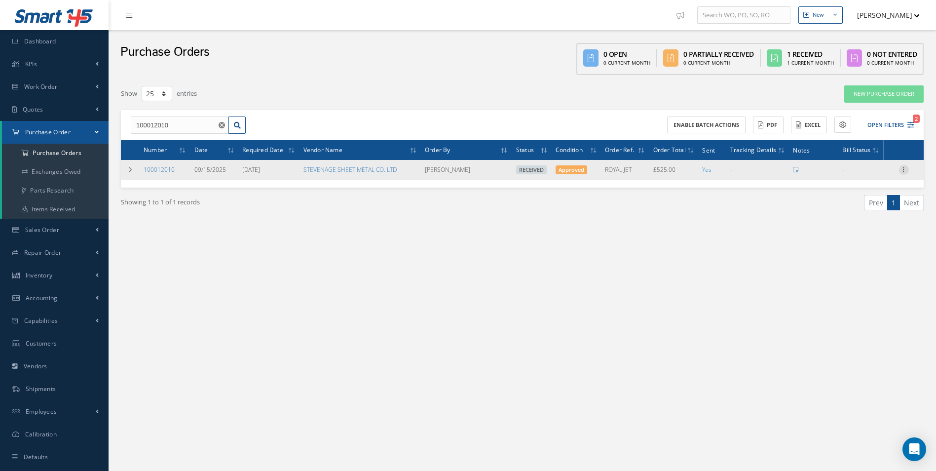
click at [906, 171] on icon at bounding box center [904, 169] width 10 height 8
click at [862, 211] on link "Create Bill" at bounding box center [859, 214] width 78 height 13
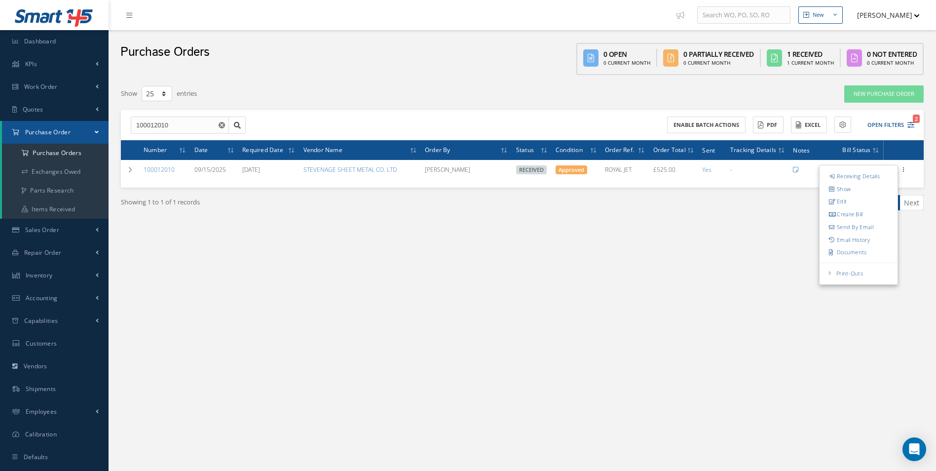
type input "87.50"
type input "0.00"
type input "87.50"
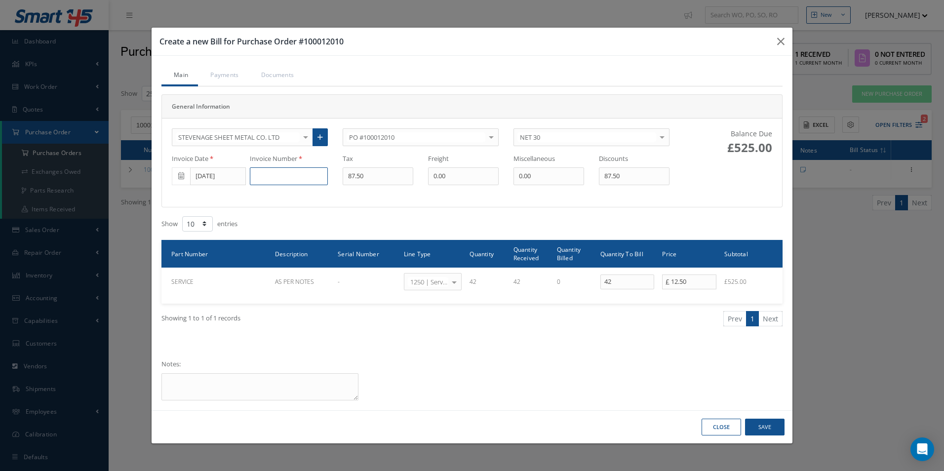
click at [271, 177] on input at bounding box center [289, 176] width 78 height 18
paste input "152594"
type input "152594"
click at [775, 430] on button "Save" at bounding box center [764, 427] width 39 height 17
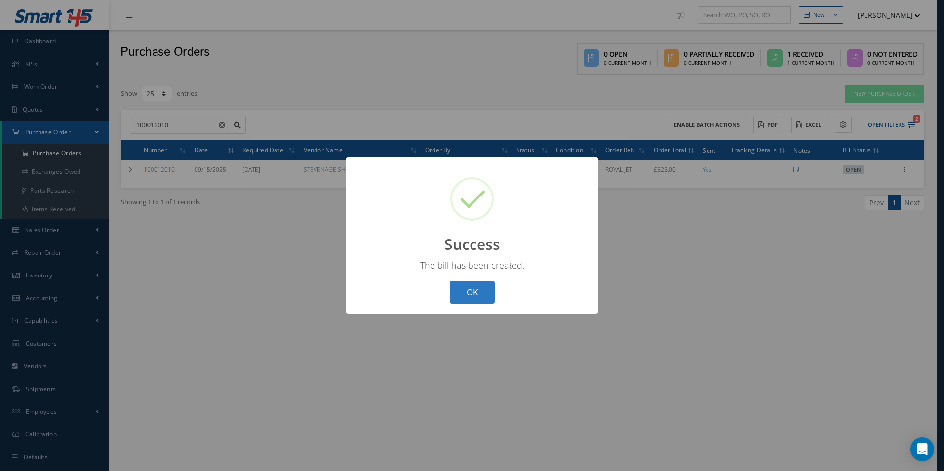
click at [473, 291] on button "OK" at bounding box center [472, 292] width 45 height 23
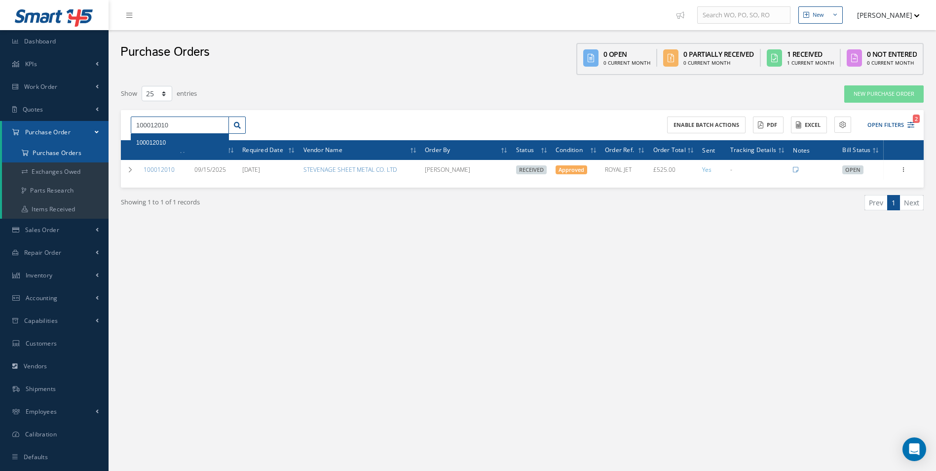
drag, startPoint x: 188, startPoint y: 128, endPoint x: 60, endPoint y: 143, distance: 128.7
click at [61, 144] on div "Smart 145 Dashboard KPIs Work Order Accounting Work Order Work Order Work Order…" at bounding box center [468, 245] width 936 height 491
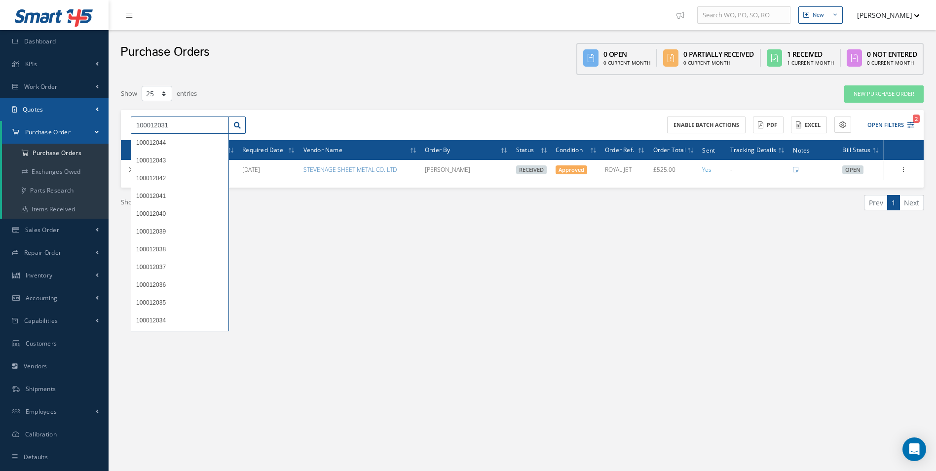
type input "100012031"
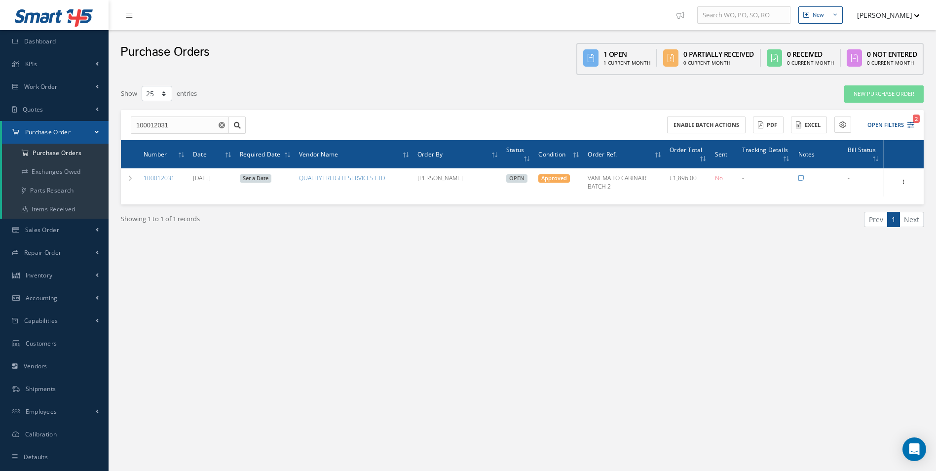
click at [833, 321] on div "New New Work Order New Purchase Order New Customer Quote New Sales Order New Re…" at bounding box center [523, 245] width 828 height 491
click at [223, 128] on use "Reset" at bounding box center [222, 125] width 6 height 6
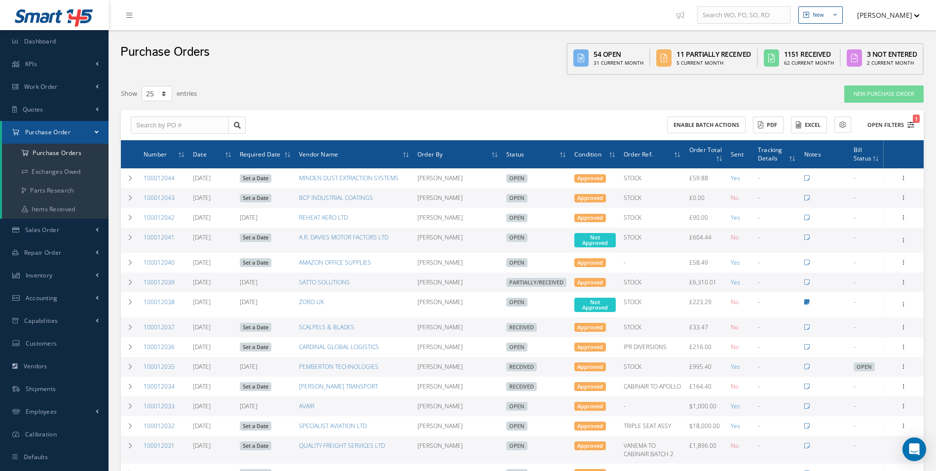
click at [890, 122] on button "Open Filters 1" at bounding box center [887, 125] width 56 height 16
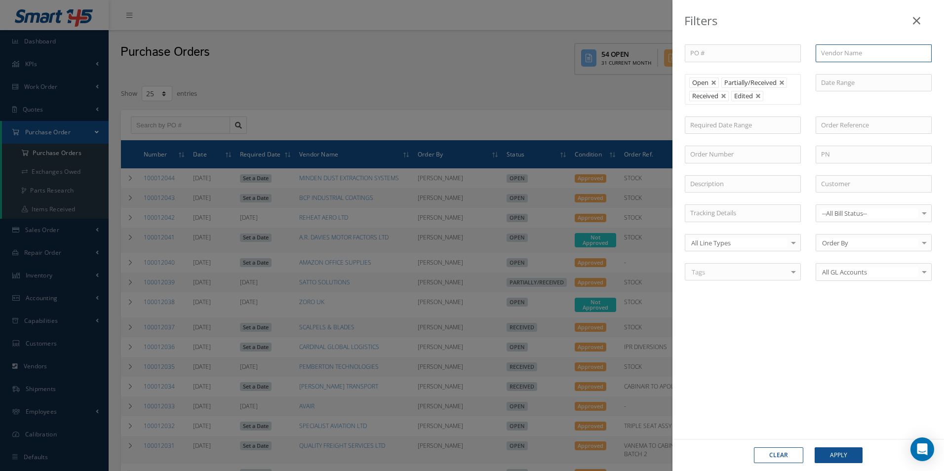
click at [856, 58] on input "text" at bounding box center [873, 53] width 116 height 18
click at [842, 66] on span "M-TRIM LTD" at bounding box center [839, 70] width 36 height 9
type input "M-TRIM LTD"
click at [844, 454] on button "Apply" at bounding box center [838, 455] width 48 height 16
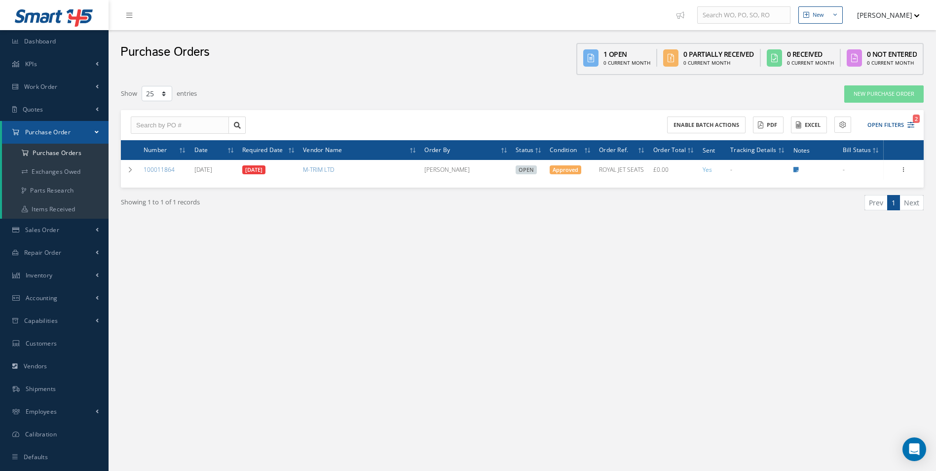
click at [792, 309] on div "New New Work Order New Purchase Order New Customer Quote New Sales Order New Re…" at bounding box center [523, 245] width 828 height 491
click at [196, 124] on input "text" at bounding box center [180, 125] width 98 height 18
type input "1"
type input "10"
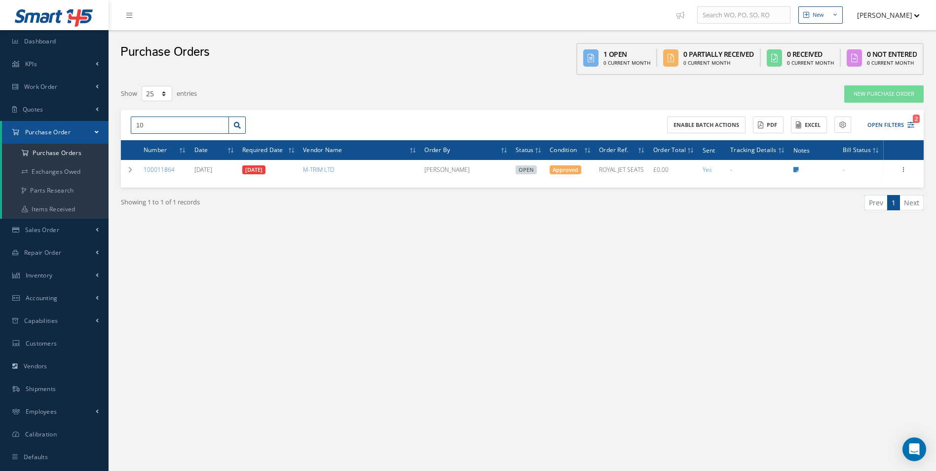
type input "100"
type input "1000"
type input "10001"
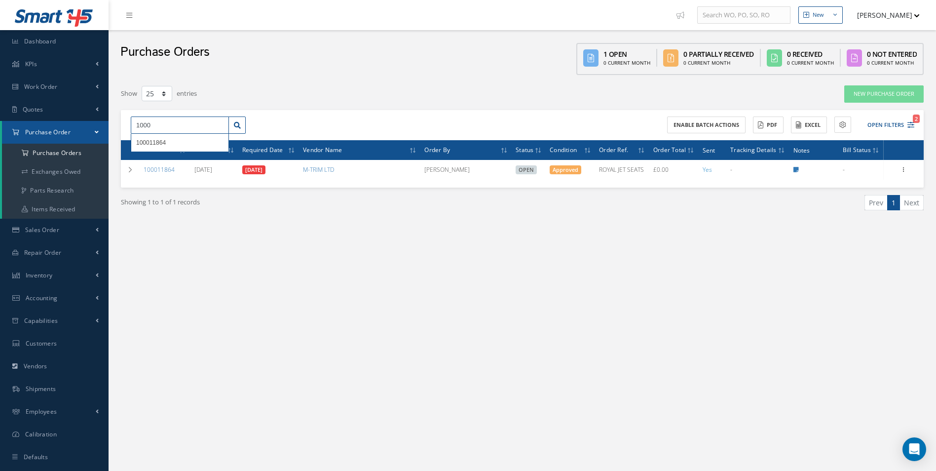
type input "10001"
type input "100011"
type input "1000117"
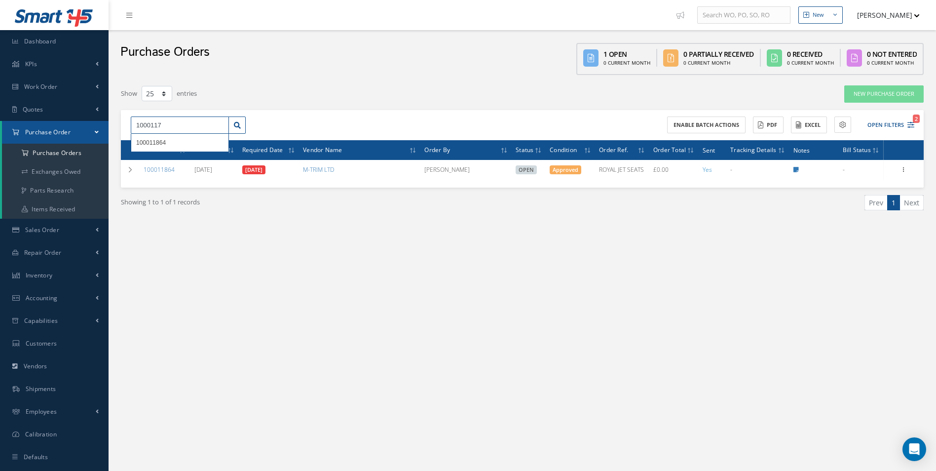
type input "10001171"
type input "100011717"
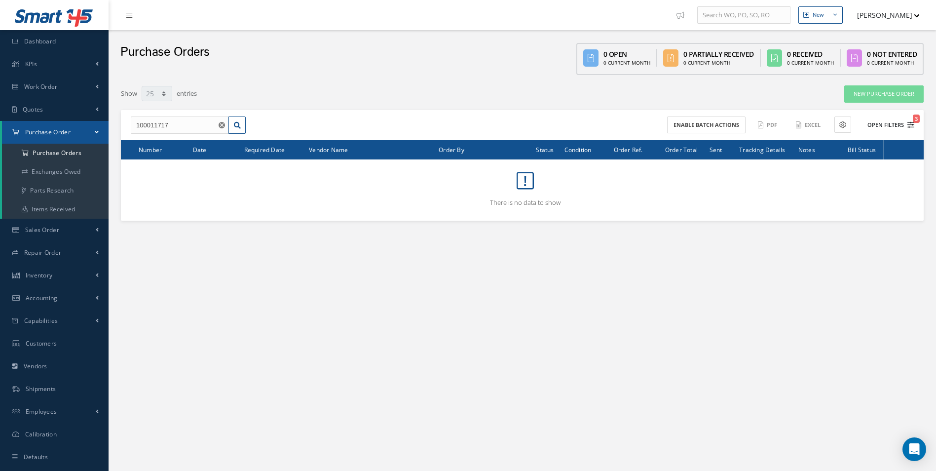
click at [879, 127] on button "Open Filters 3" at bounding box center [887, 125] width 56 height 16
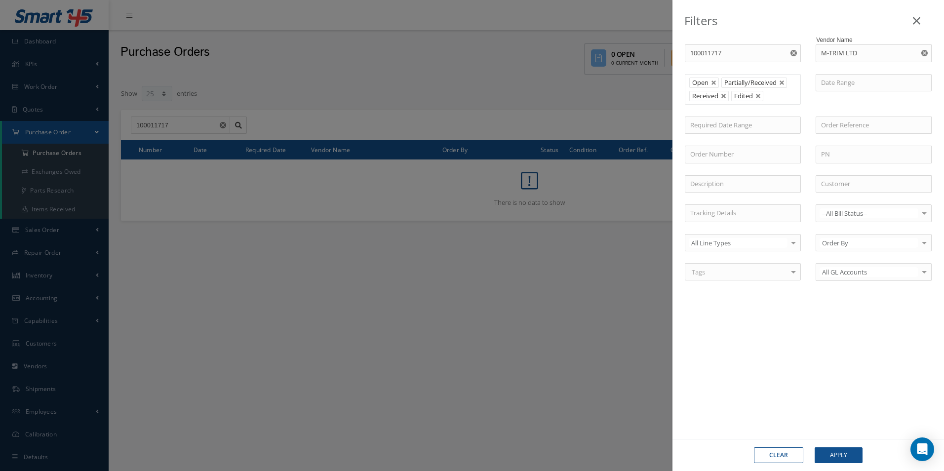
click at [924, 53] on icon "Reset" at bounding box center [924, 53] width 6 height 6
click at [843, 456] on button "Apply" at bounding box center [838, 455] width 48 height 16
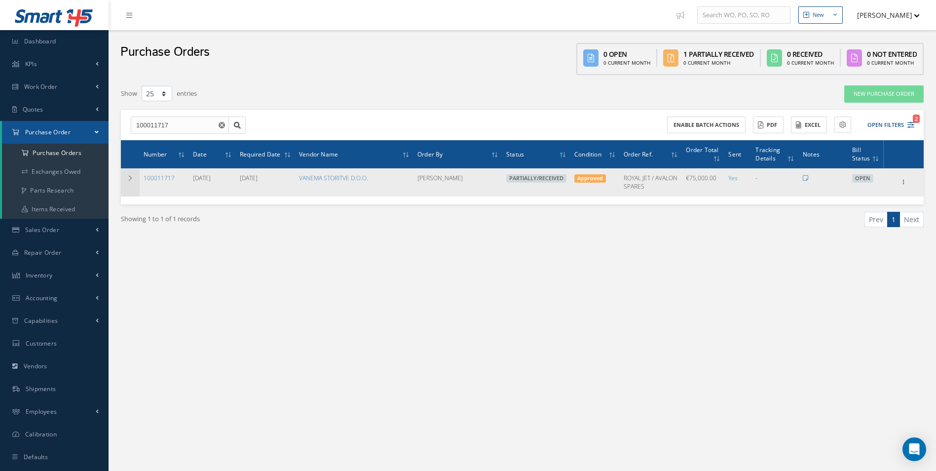
click at [133, 173] on td at bounding box center [130, 182] width 19 height 28
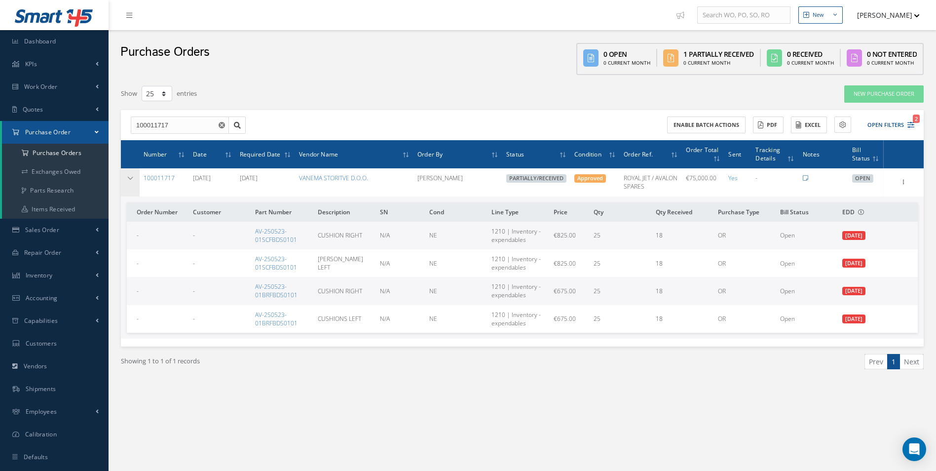
click at [133, 178] on icon at bounding box center [130, 178] width 7 height 6
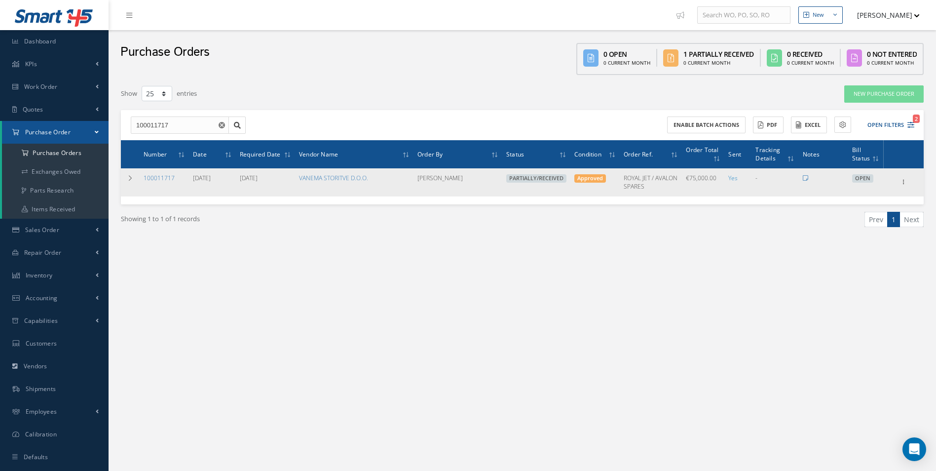
click at [909, 182] on div "Receive Show Edit Create Bill Send By Email Email History Documents Print-Outs …" at bounding box center [904, 182] width 12 height 12
click at [902, 185] on icon at bounding box center [904, 181] width 10 height 8
click at [856, 224] on link "Create Bill" at bounding box center [859, 227] width 78 height 13
type input "0.00"
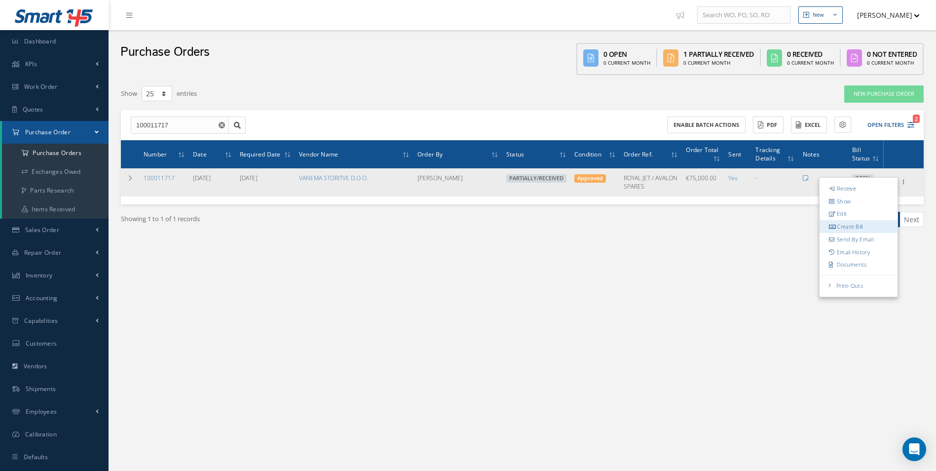
type input "0.00"
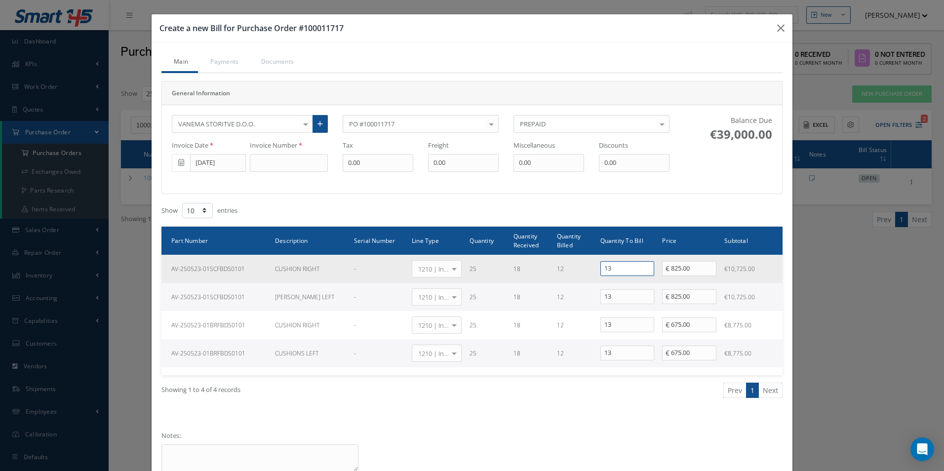
drag, startPoint x: 614, startPoint y: 262, endPoint x: 538, endPoint y: 268, distance: 76.3
click at [553, 269] on tr "AV-250523-01SCFBDS0101 CUSHION RIGHT - 1210 | Inventory - expendables Select Ge…" at bounding box center [471, 269] width 621 height 28
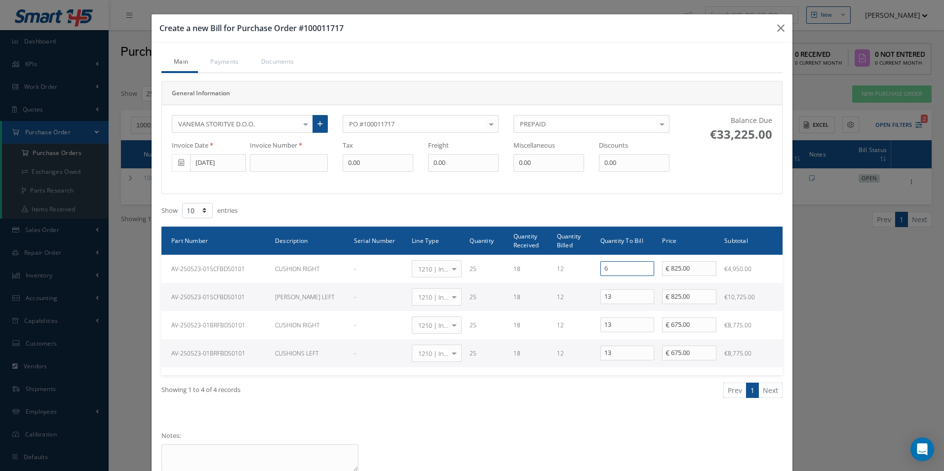
type input "6"
drag, startPoint x: 615, startPoint y: 296, endPoint x: 538, endPoint y: 293, distance: 76.6
click at [535, 296] on tr "AV-250523-01SCFBDS0101 CUSHION LEFT - 1210 | Inventory - expendables Select Gen…" at bounding box center [471, 297] width 621 height 28
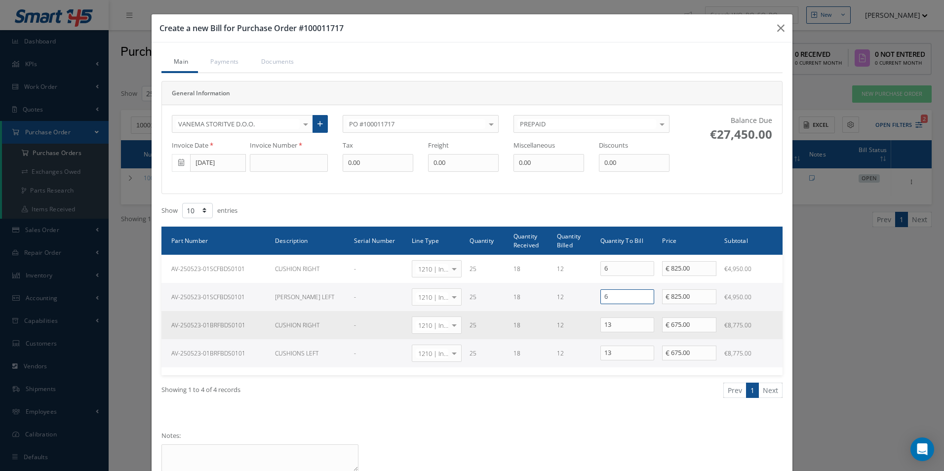
type input "6"
drag, startPoint x: 608, startPoint y: 322, endPoint x: 512, endPoint y: 312, distance: 96.7
click at [514, 312] on tr "AV-250523-01BRFBDS0101 CUSHION RIGHT - 1210 | Inventory - expendables Select Ge…" at bounding box center [471, 325] width 621 height 28
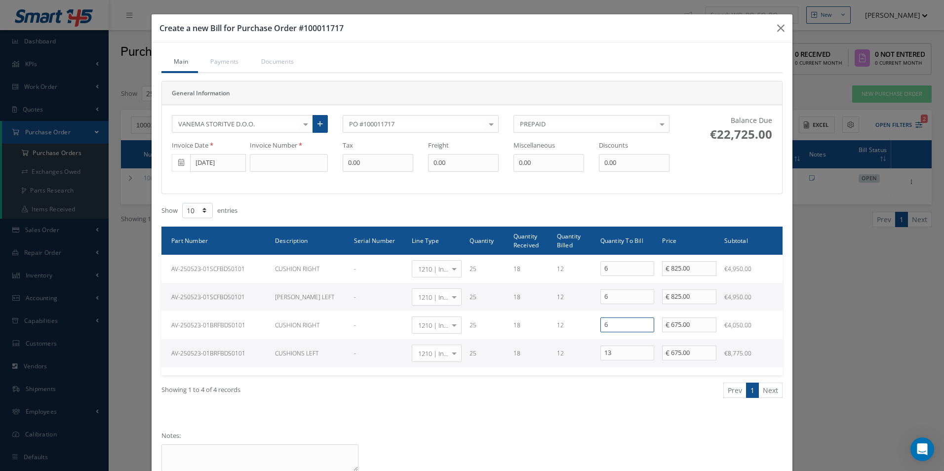
type input "6"
drag, startPoint x: 613, startPoint y: 354, endPoint x: 537, endPoint y: 350, distance: 76.6
click at [543, 350] on tr "AV-250523-01BRFBDS0101 CUSHIONS LEFT - 1210 | Inventory - expendables Select Ge…" at bounding box center [471, 353] width 621 height 28
type input "6"
drag, startPoint x: 282, startPoint y: 159, endPoint x: 289, endPoint y: 158, distance: 6.9
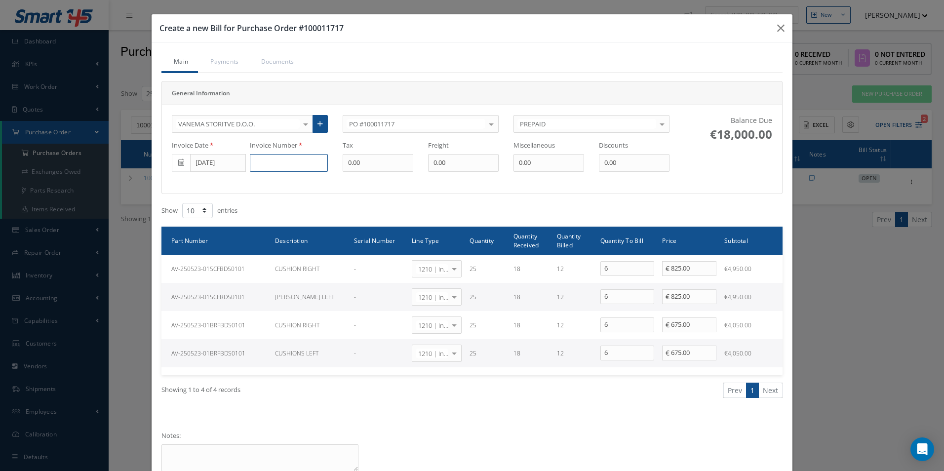
click at [282, 159] on input at bounding box center [289, 163] width 78 height 18
type input "RAP-25000091"
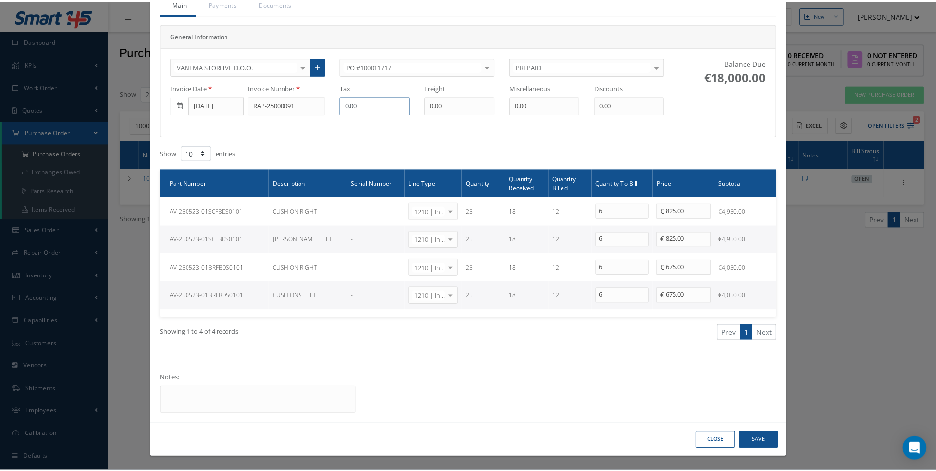
scroll to position [58, 0]
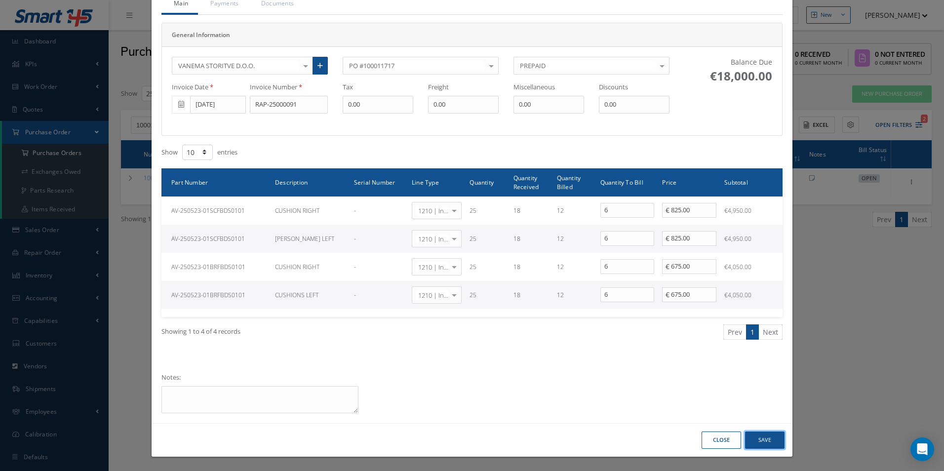
click at [758, 439] on button "Save" at bounding box center [764, 439] width 39 height 17
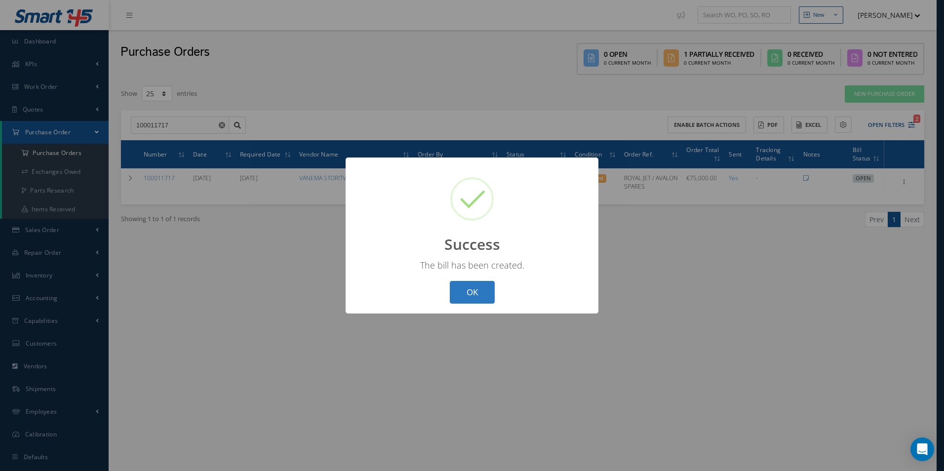
click at [480, 295] on button "OK" at bounding box center [472, 292] width 45 height 23
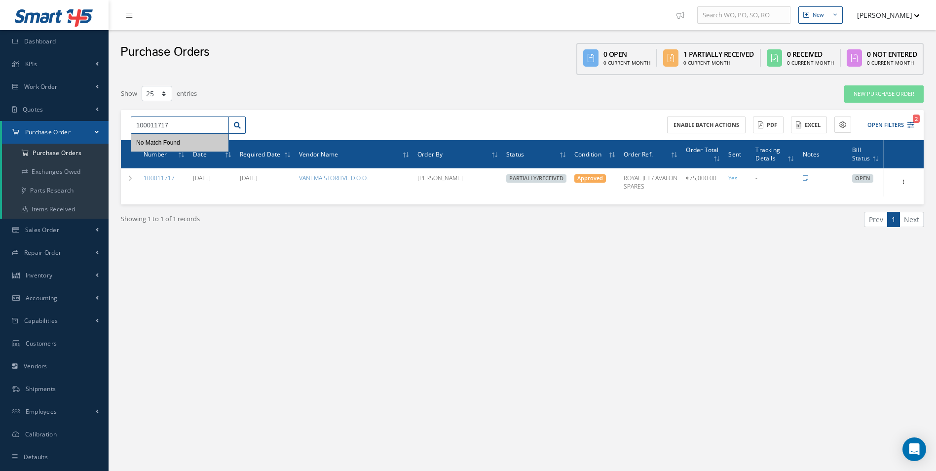
drag, startPoint x: 182, startPoint y: 128, endPoint x: 0, endPoint y: 124, distance: 182.2
click at [0, 127] on html "Smart 145 Dashboard KPIs Work Order Accounting Work Order Work Order Work Order…" at bounding box center [468, 235] width 936 height 471
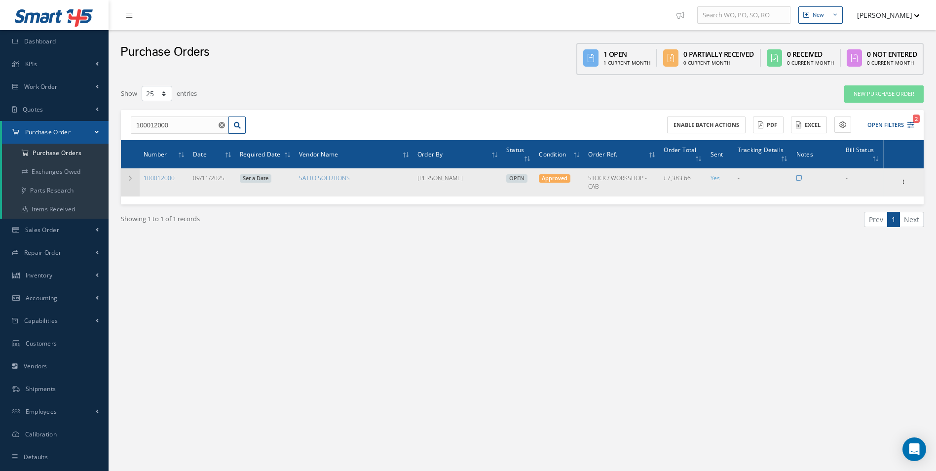
click at [132, 174] on td at bounding box center [130, 182] width 19 height 28
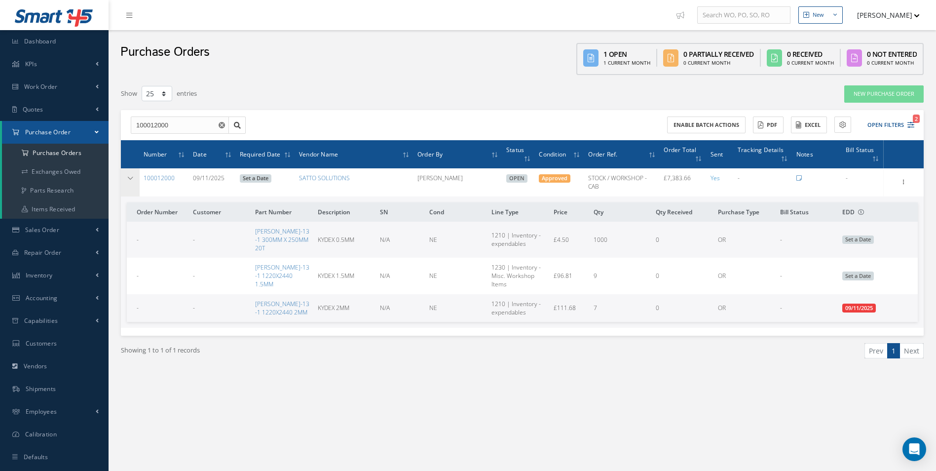
click at [130, 174] on td at bounding box center [130, 182] width 19 height 28
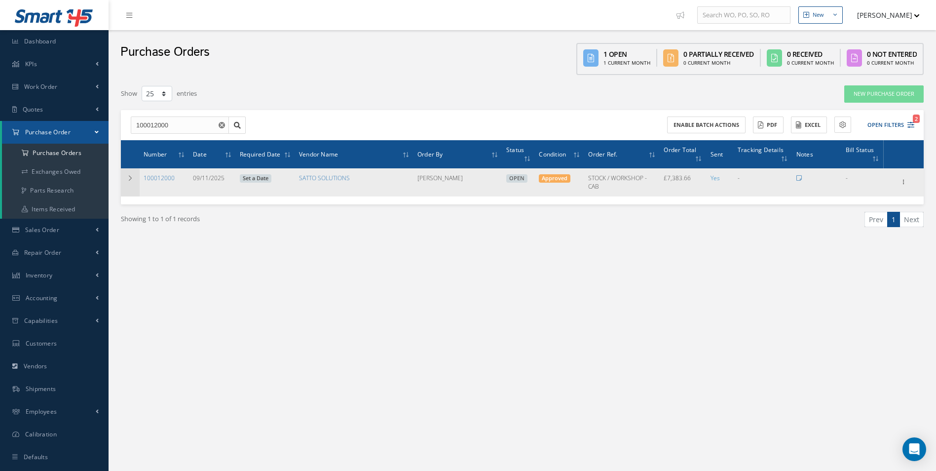
click at [130, 175] on icon at bounding box center [130, 178] width 7 height 6
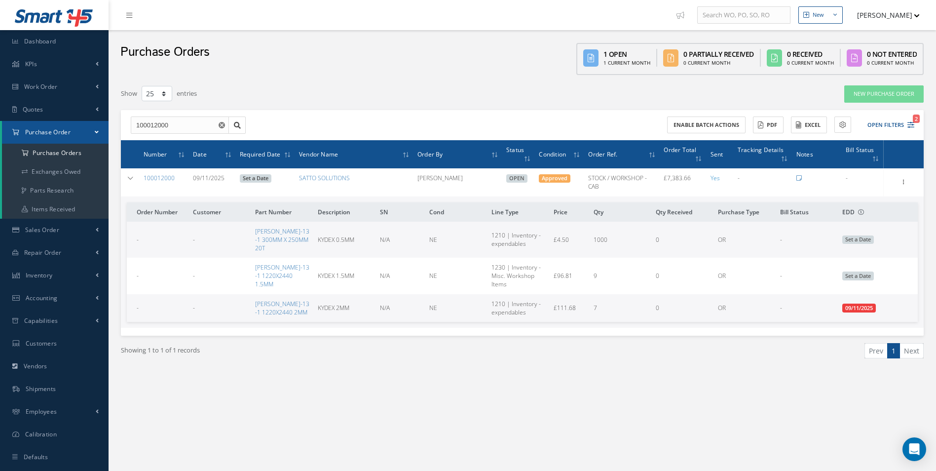
click at [277, 406] on div "New New Work Order New Purchase Order New Customer Quote New Sales Order New Re…" at bounding box center [523, 245] width 828 height 491
drag, startPoint x: 183, startPoint y: 126, endPoint x: 34, endPoint y: 130, distance: 148.6
click at [35, 130] on div "Smart 145 Dashboard KPIs Work Order Accounting Work Order Work Order Work Order…" at bounding box center [468, 245] width 936 height 491
paste input "1955"
type input "100011955"
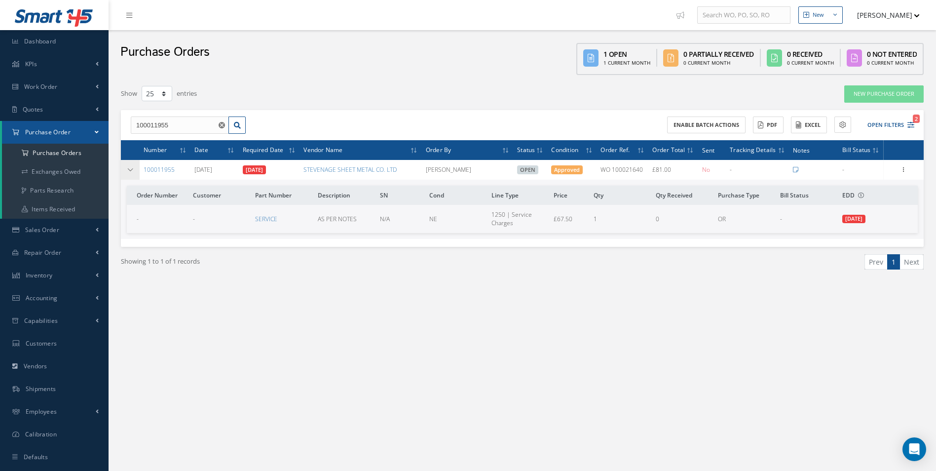
click at [130, 167] on icon at bounding box center [130, 170] width 7 height 6
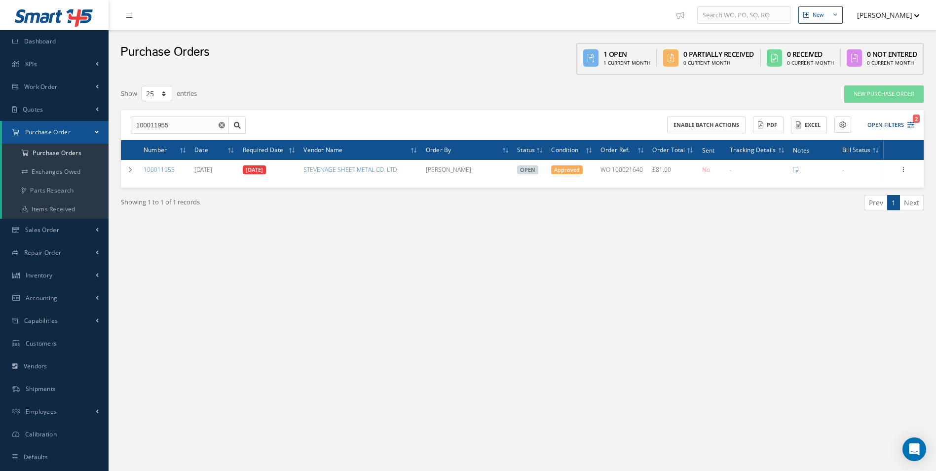
click at [221, 126] on icon "Reset" at bounding box center [222, 125] width 6 height 6
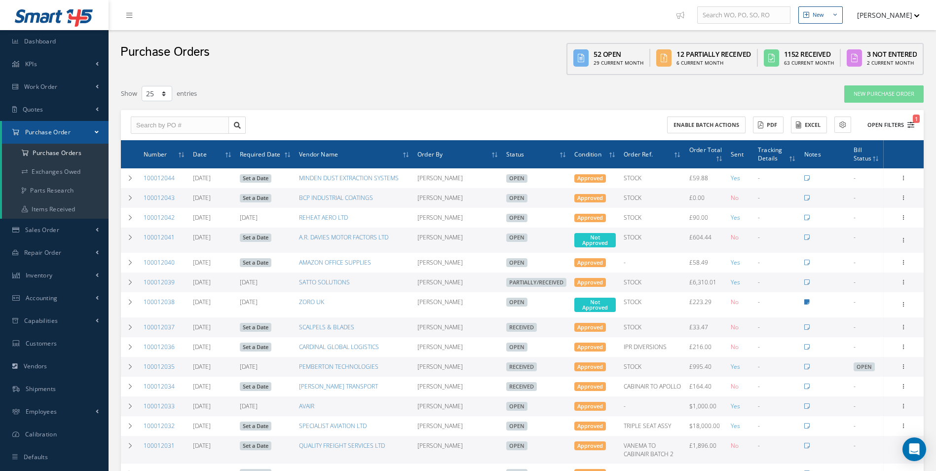
click at [896, 125] on button "Open Filters 1" at bounding box center [887, 125] width 56 height 16
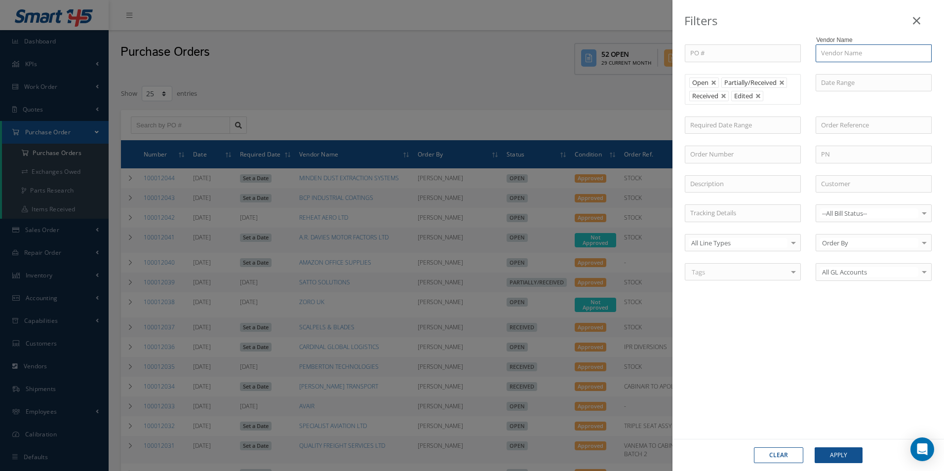
click at [856, 48] on input "text" at bounding box center [873, 53] width 116 height 18
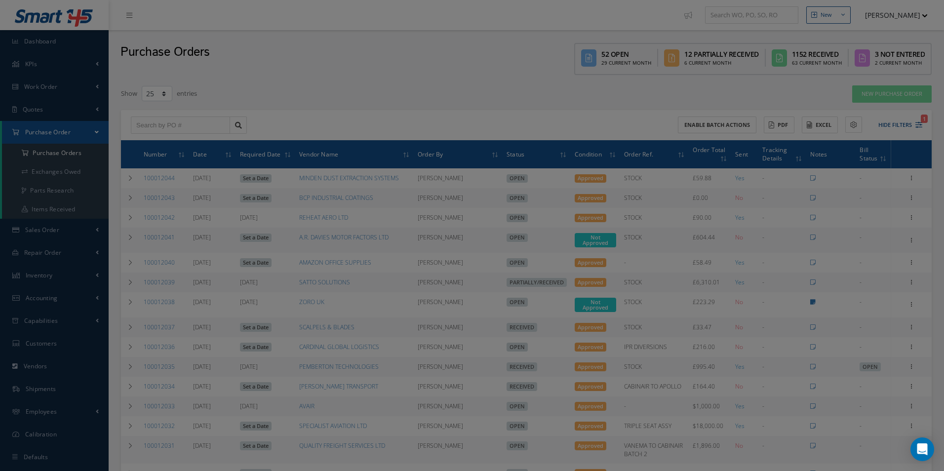
click at [893, 128] on input "text" at bounding box center [873, 125] width 116 height 18
click at [797, 104] on div "Open Partially/Received Received Edited" at bounding box center [743, 89] width 116 height 31
click at [911, 135] on div "PO # Vendor Name m- M-TRIM LTD Open Partially/Received Received Canceled Edited…" at bounding box center [808, 168] width 262 height 248
click at [898, 123] on input "text" at bounding box center [873, 125] width 116 height 18
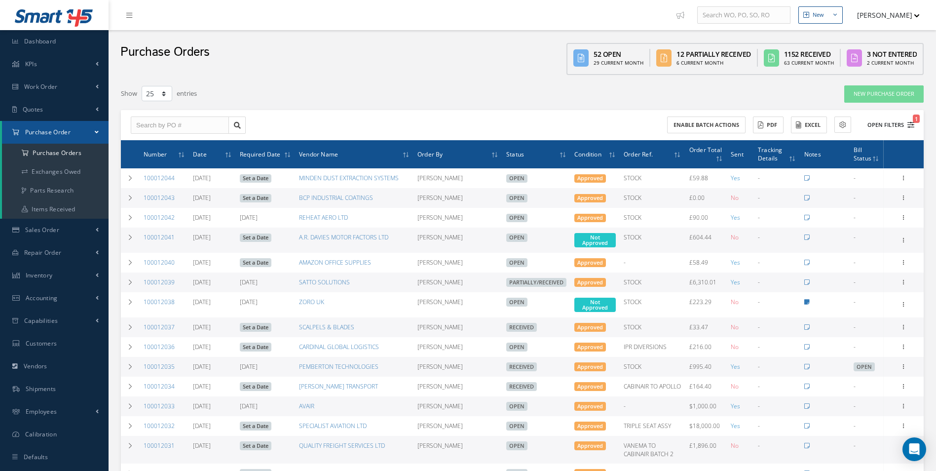
click at [896, 121] on button "Open Filters 1" at bounding box center [887, 125] width 56 height 16
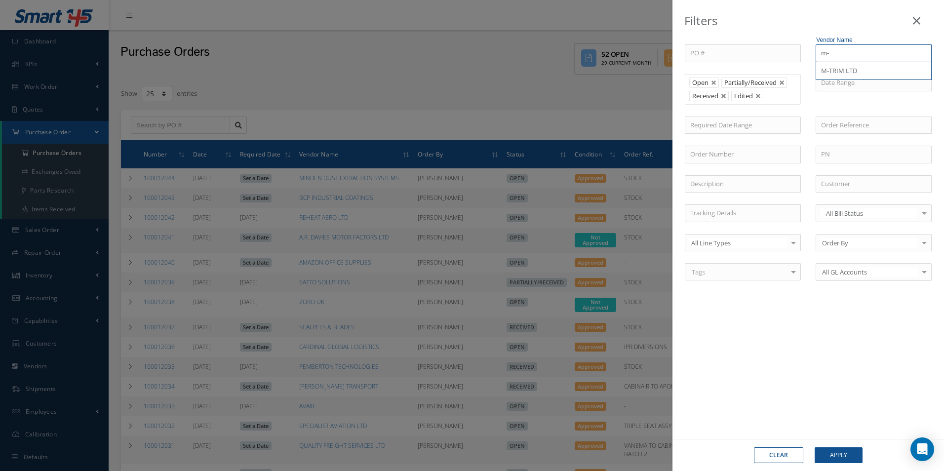
click at [843, 57] on input "m-" at bounding box center [873, 53] width 116 height 18
click at [849, 70] on span "M-TRIM LTD" at bounding box center [839, 70] width 36 height 9
type input "M-TRIM LTD"
click at [844, 447] on div "Clear Apply" at bounding box center [807, 455] width 271 height 32
click at [850, 450] on button "Apply" at bounding box center [838, 455] width 48 height 16
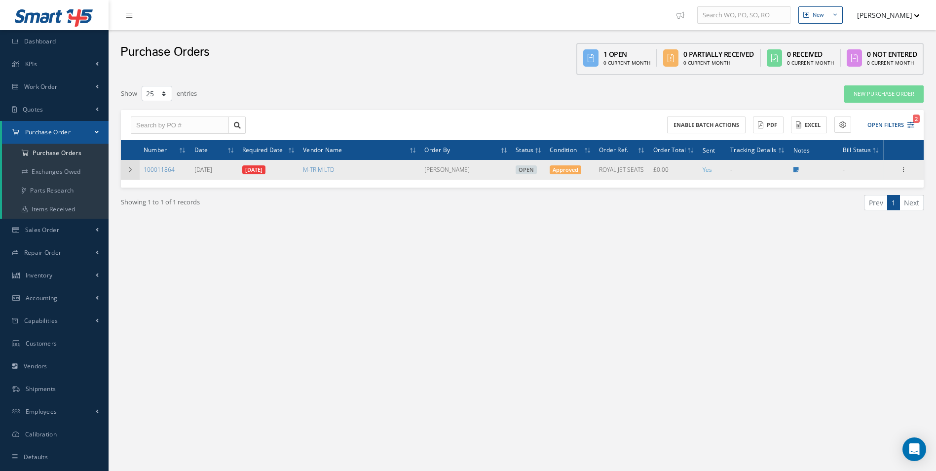
click at [128, 167] on icon at bounding box center [130, 170] width 7 height 6
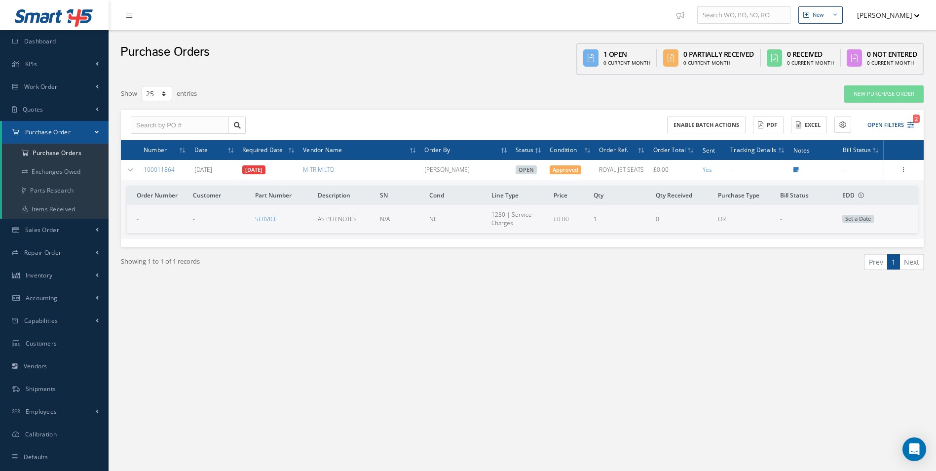
scroll to position [20, 0]
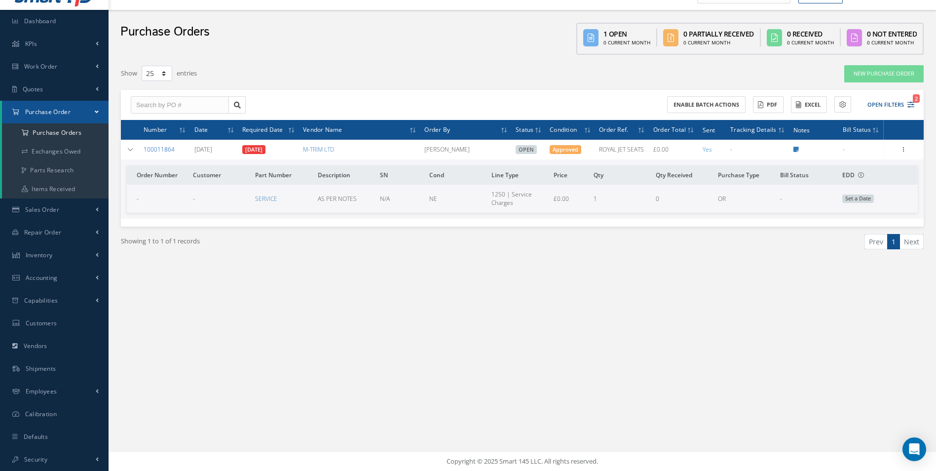
drag, startPoint x: 177, startPoint y: 151, endPoint x: 145, endPoint y: 152, distance: 32.1
click at [145, 152] on td "100011864" at bounding box center [165, 150] width 51 height 20
copy link "100011864"
click at [40, 75] on link "Work Order" at bounding box center [54, 66] width 109 height 23
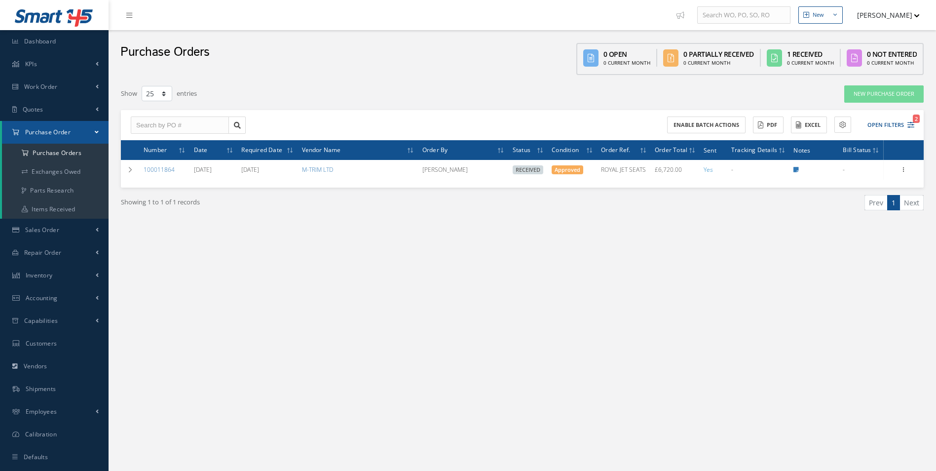
select select "25"
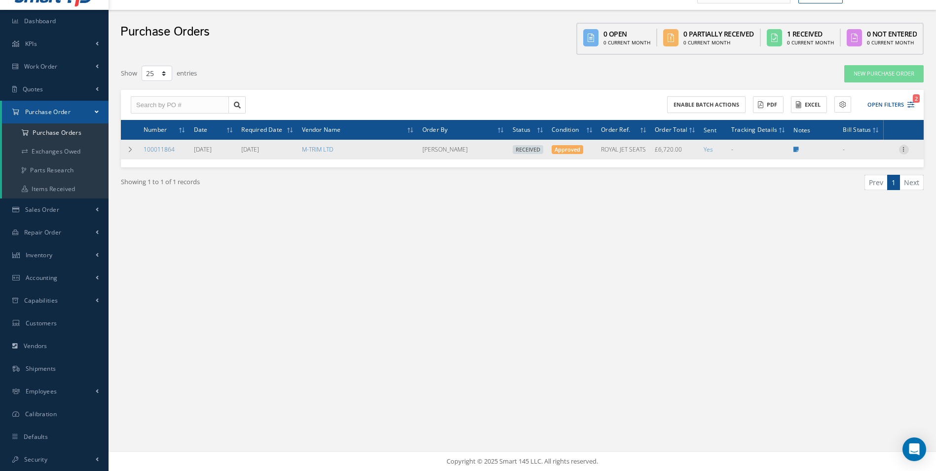
click at [905, 149] on icon at bounding box center [904, 149] width 10 height 8
click at [864, 194] on link "Create Bill" at bounding box center [859, 194] width 78 height 13
type input "1120.00"
type input "0.00"
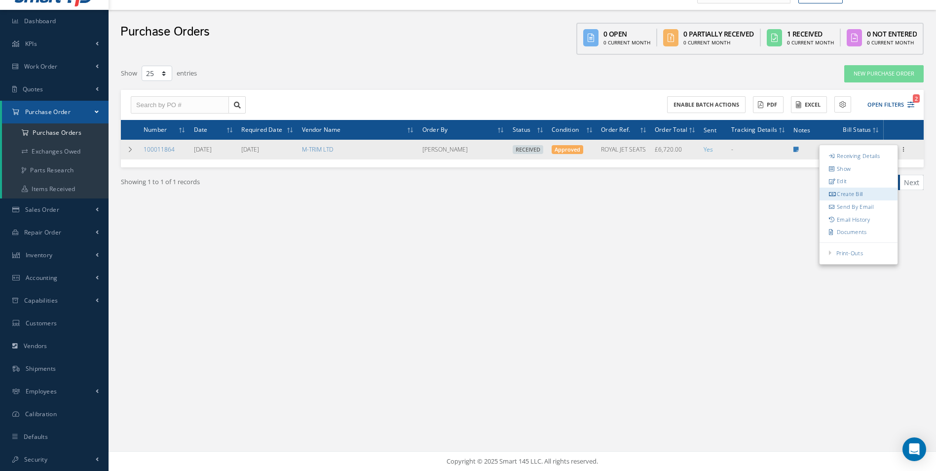
type input "0.00"
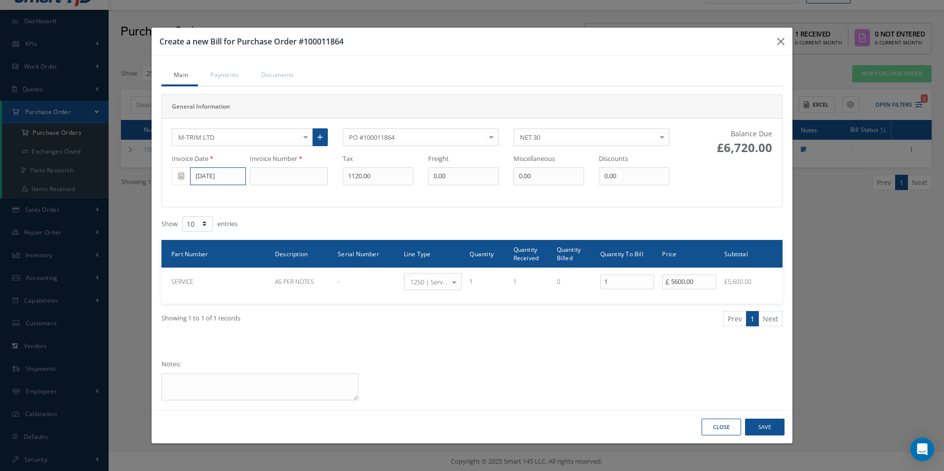
click at [228, 176] on input "[DATE]" at bounding box center [218, 176] width 56 height 18
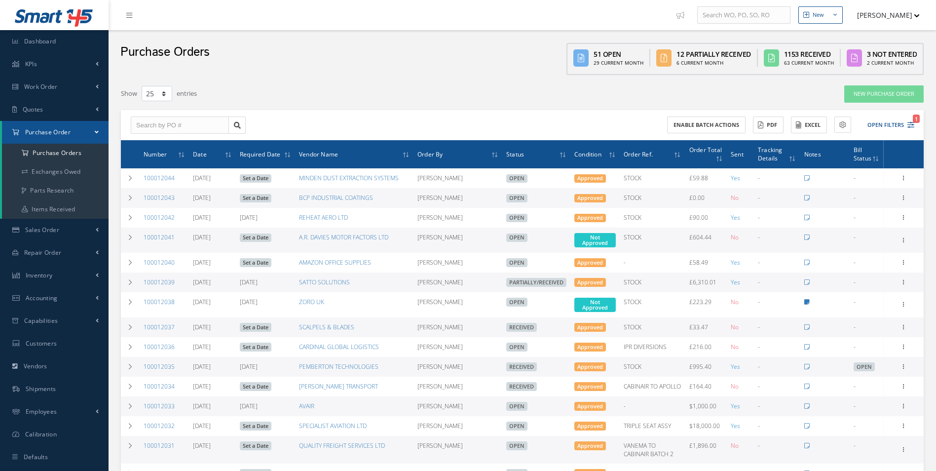
select select "25"
click at [160, 125] on input "text" at bounding box center [180, 125] width 98 height 18
paste input "100012018"
type input "100012018"
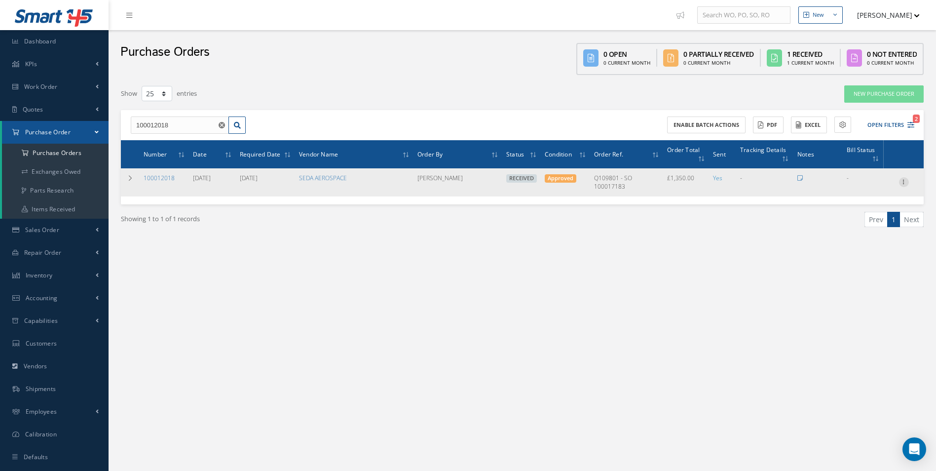
click at [904, 185] on icon at bounding box center [904, 181] width 10 height 8
click at [860, 226] on link "Create Bill" at bounding box center [859, 227] width 78 height 13
type input "0.00"
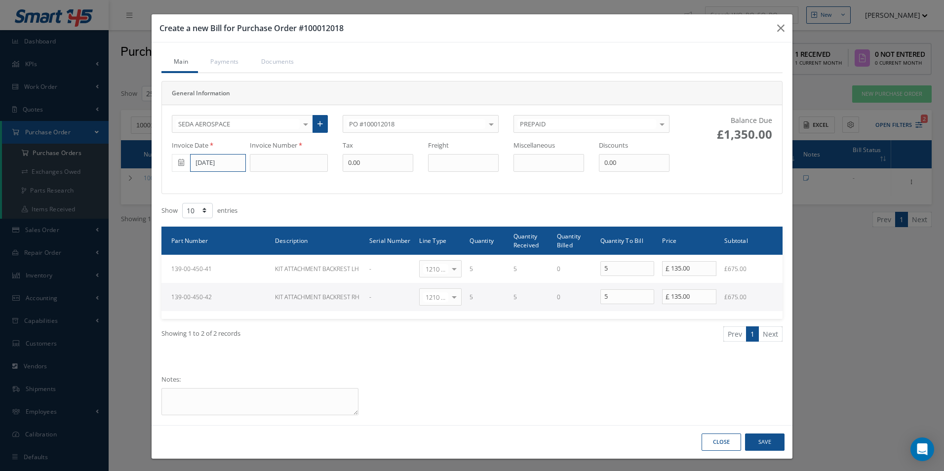
click at [214, 164] on input "[DATE]" at bounding box center [218, 163] width 56 height 18
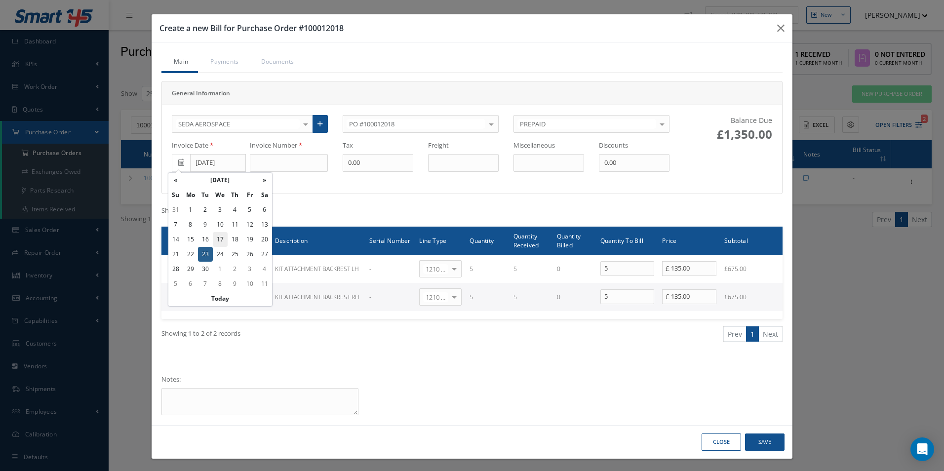
click at [219, 241] on td "17" at bounding box center [220, 239] width 15 height 15
type input "09/17/2025"
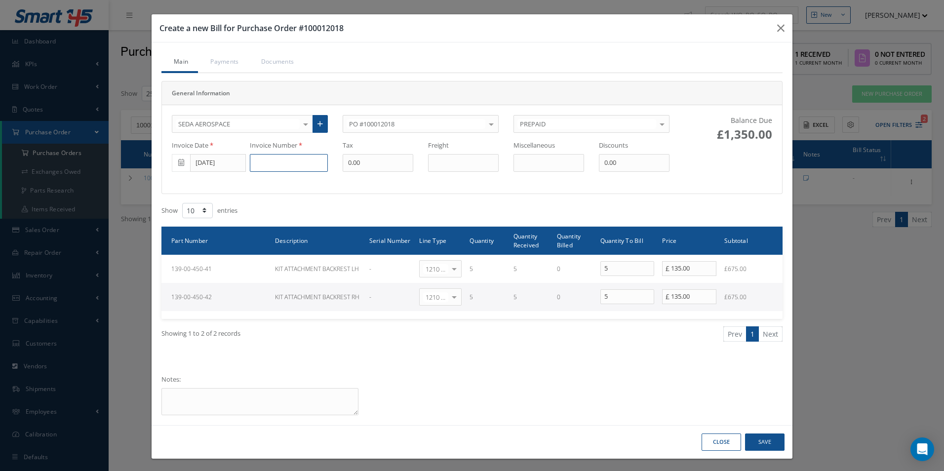
click at [292, 161] on input at bounding box center [289, 163] width 78 height 18
paste input "A29710"
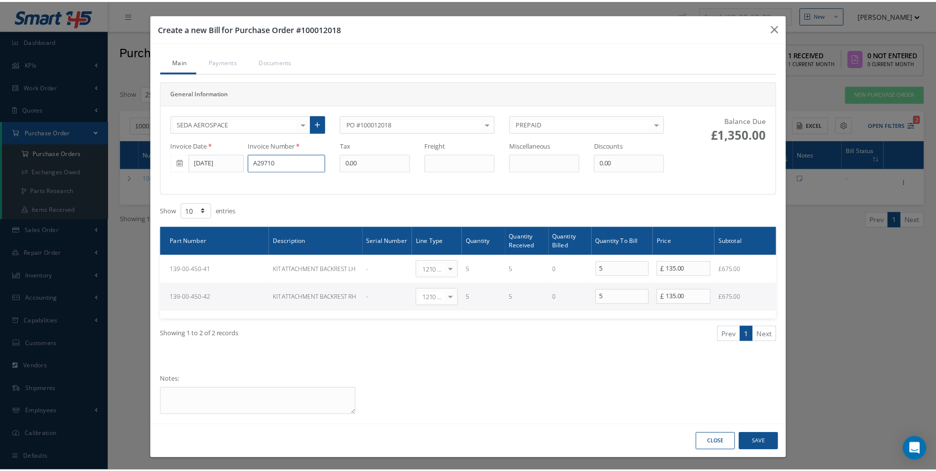
scroll to position [2, 0]
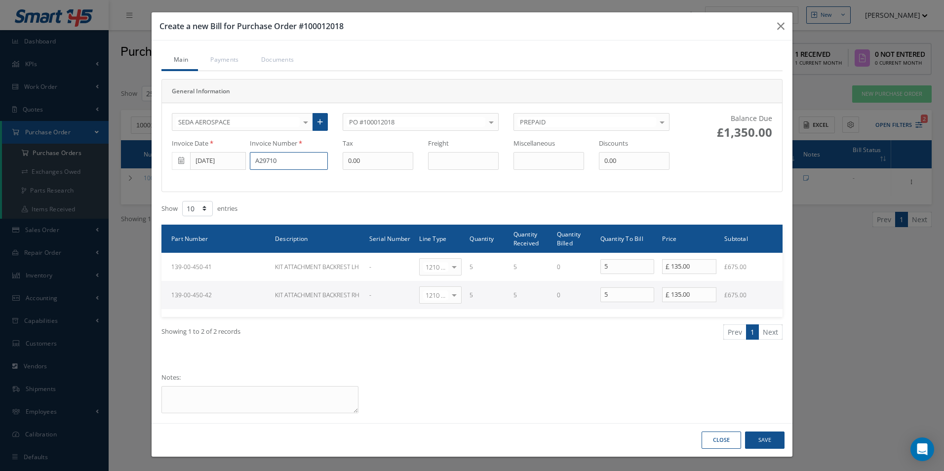
type input "A29710"
click at [773, 440] on button "Save" at bounding box center [764, 439] width 39 height 17
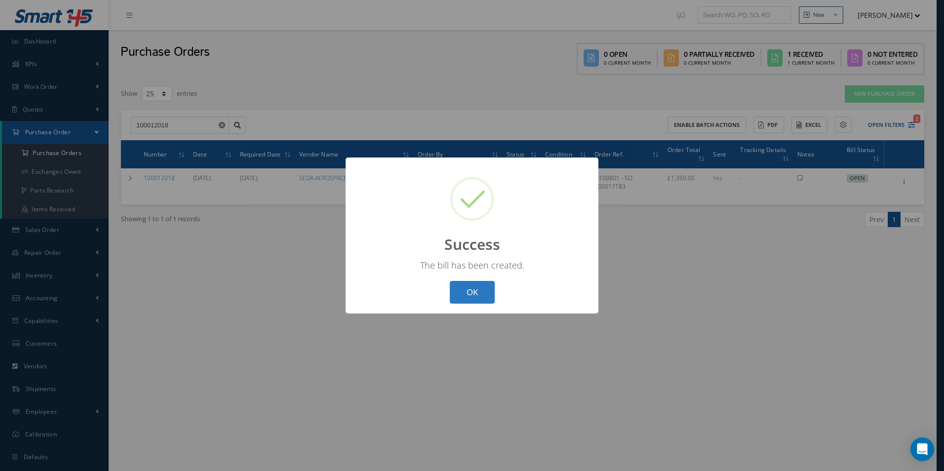
click at [466, 294] on button "OK" at bounding box center [472, 292] width 45 height 23
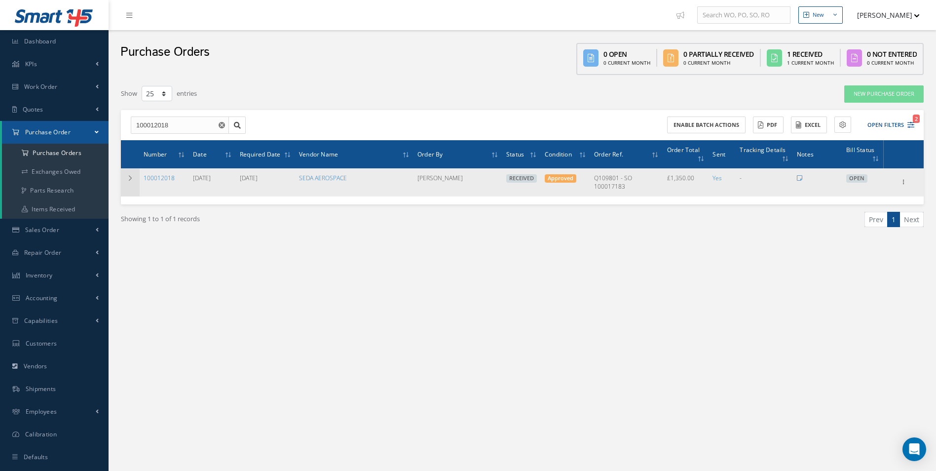
click at [134, 179] on td at bounding box center [130, 182] width 19 height 28
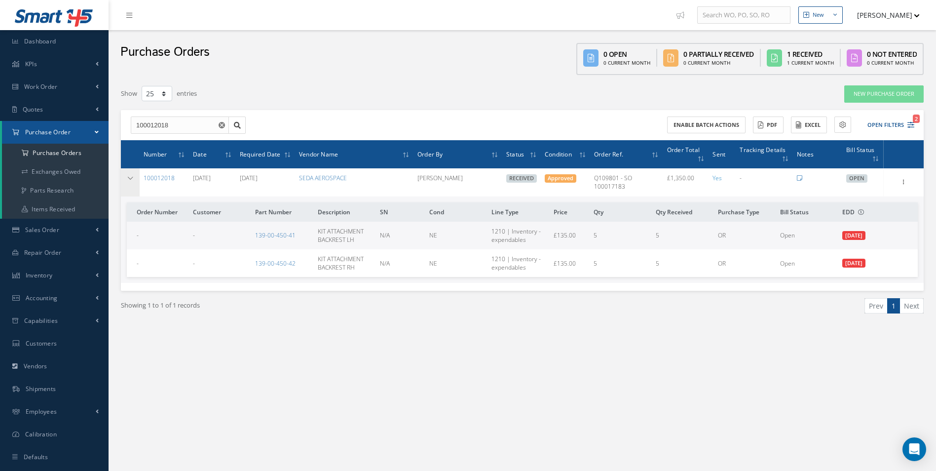
click at [127, 178] on icon at bounding box center [130, 178] width 7 height 6
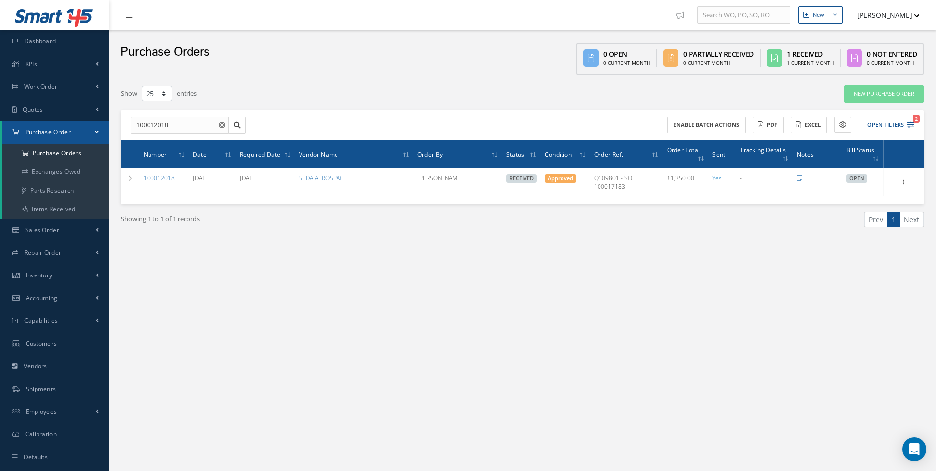
click at [223, 124] on use "Reset" at bounding box center [222, 125] width 6 height 6
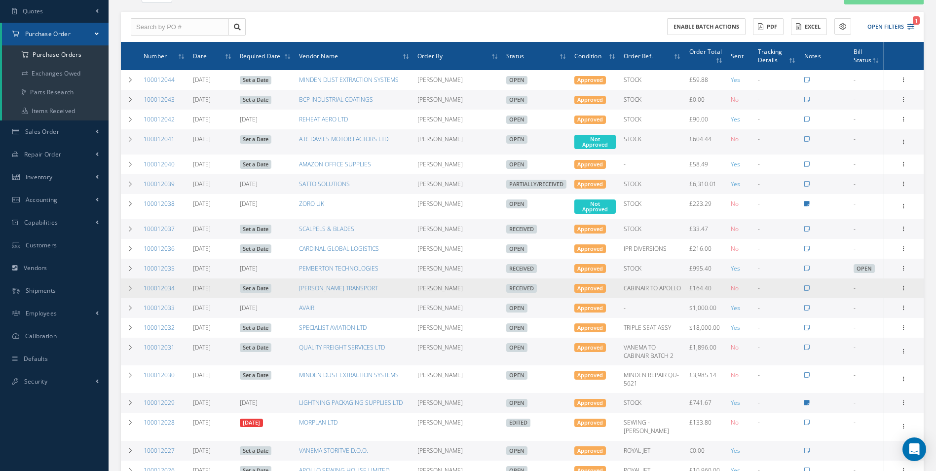
scroll to position [99, 0]
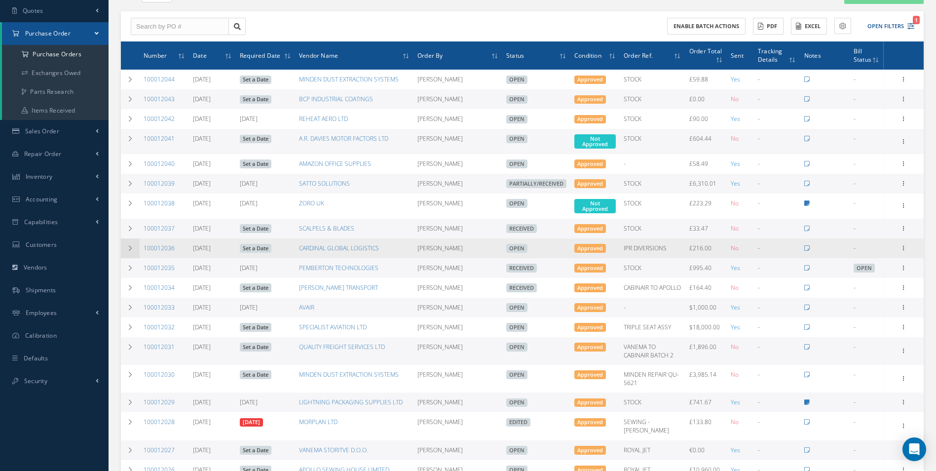
click at [123, 248] on td at bounding box center [130, 248] width 19 height 20
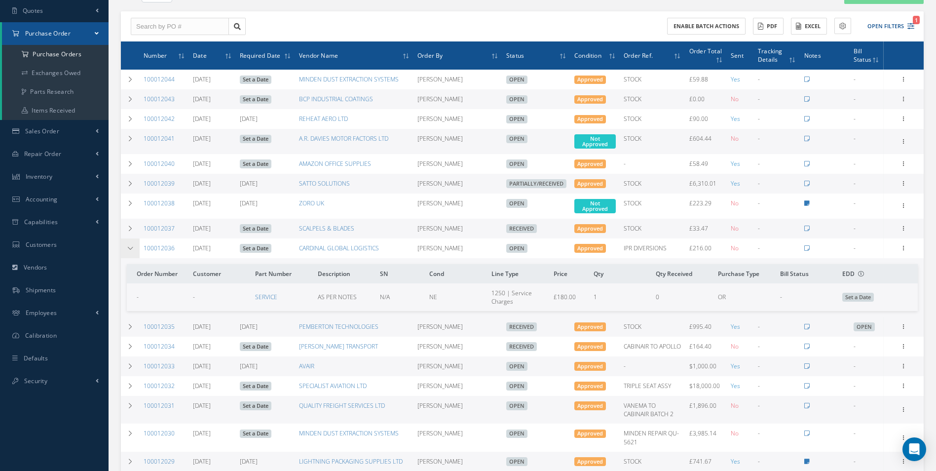
click at [129, 245] on icon at bounding box center [130, 248] width 7 height 6
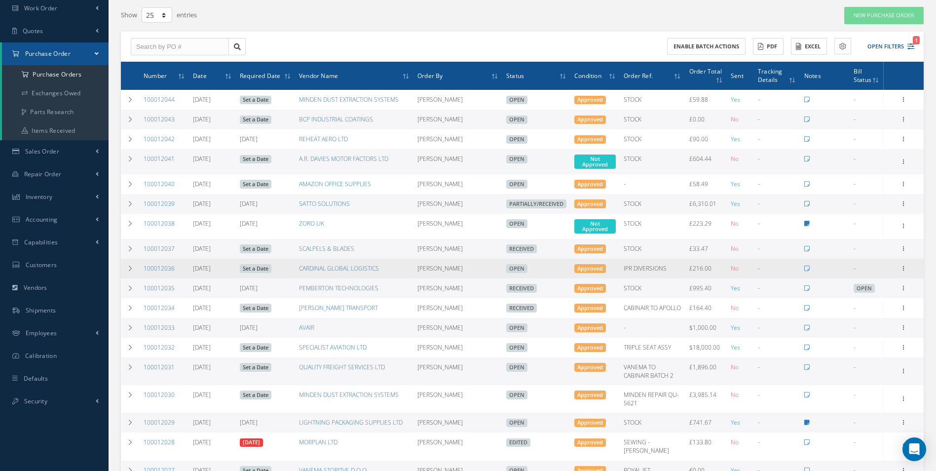
scroll to position [0, 0]
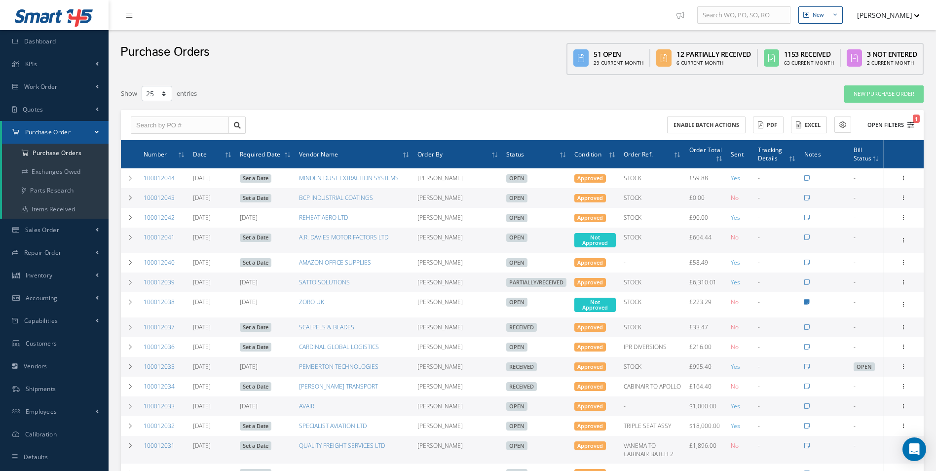
click at [883, 131] on button "Open Filters 1" at bounding box center [887, 125] width 56 height 16
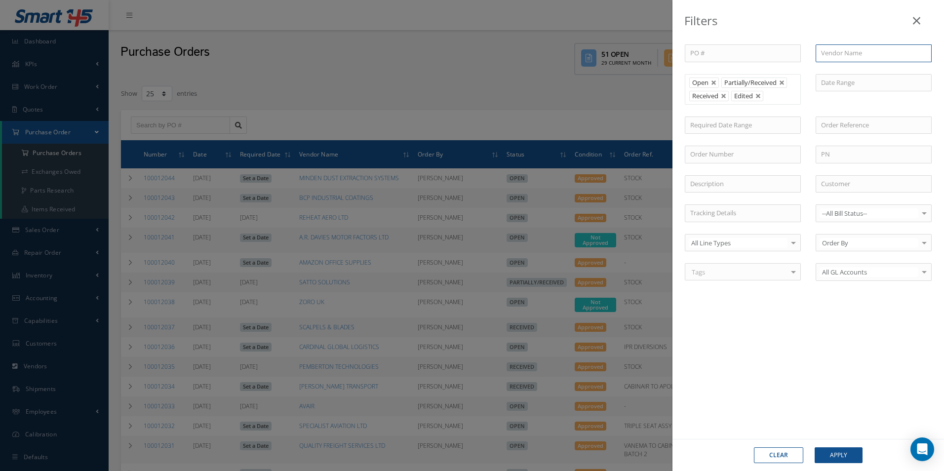
click at [855, 59] on input "text" at bounding box center [873, 53] width 116 height 18
type input "sat"
click at [915, 21] on icon at bounding box center [916, 21] width 7 height 12
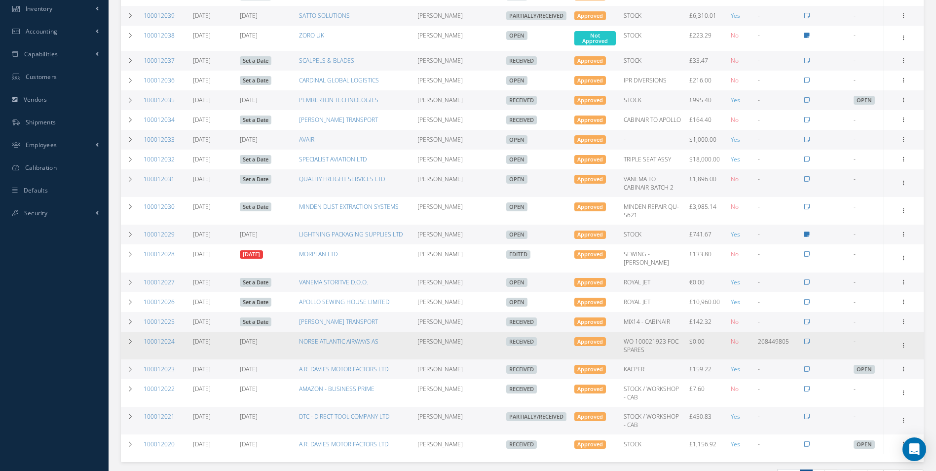
scroll to position [325, 0]
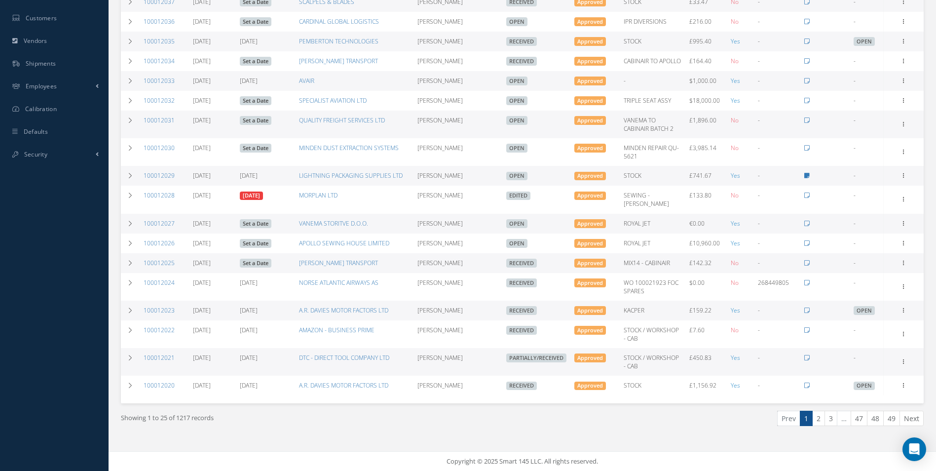
click at [926, 423] on div "Prev 1 2 3 … 47 48 49 Next" at bounding box center [727, 422] width 409 height 23
click at [917, 423] on link "Next" at bounding box center [912, 418] width 24 height 15
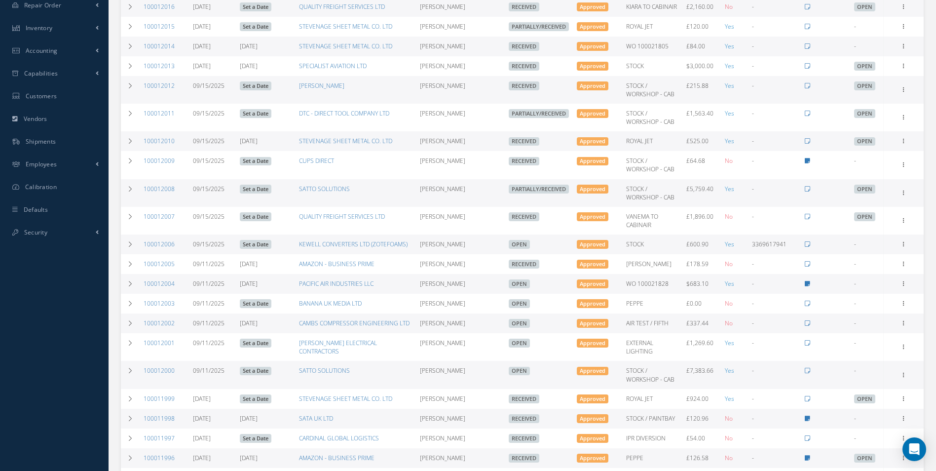
scroll to position [267, 0]
